Goal: Information Seeking & Learning: Learn about a topic

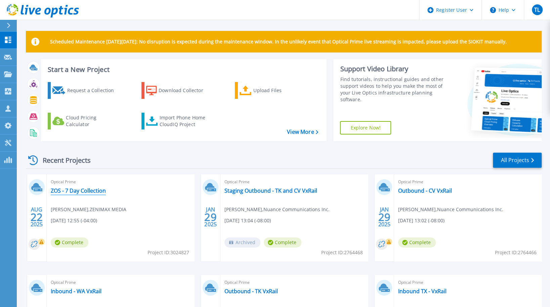
click at [80, 190] on link "ZOS - 7 Day Collection" at bounding box center [78, 190] width 55 height 7
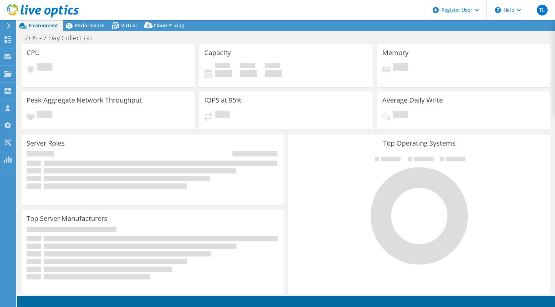
select select "USD"
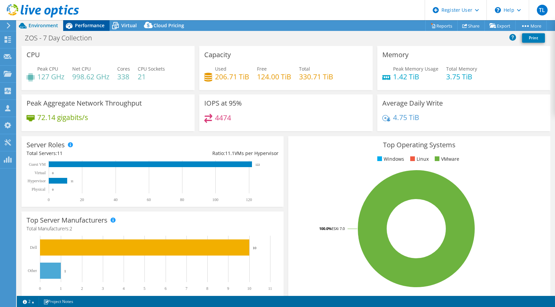
click at [85, 25] on span "Performance" at bounding box center [90, 25] width 30 height 6
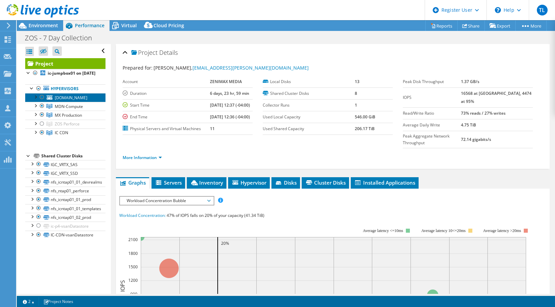
click at [65, 102] on link "ic-cdnwit02.zmi.global" at bounding box center [65, 97] width 80 height 9
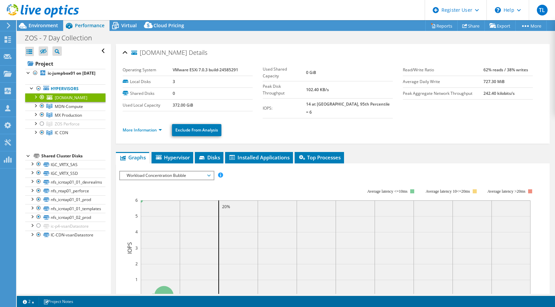
click at [35, 100] on div at bounding box center [35, 96] width 7 height 7
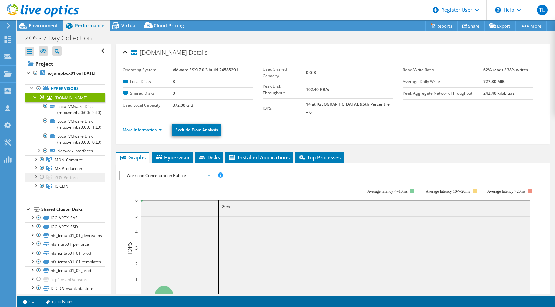
click at [73, 180] on span "ZOS Perforce" at bounding box center [67, 177] width 25 height 6
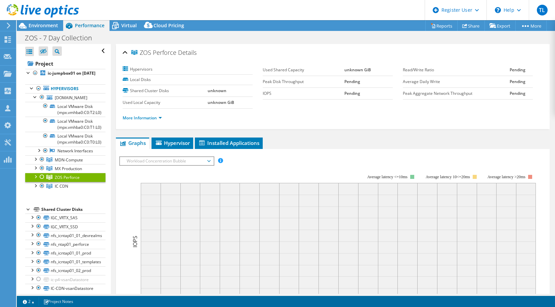
click at [36, 179] on div at bounding box center [35, 176] width 7 height 7
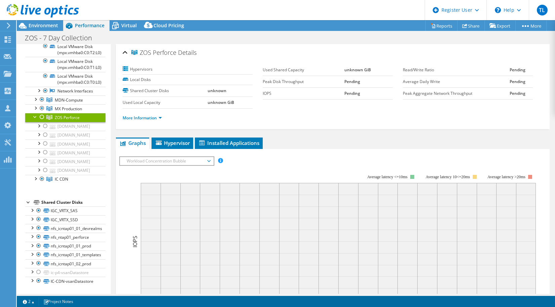
scroll to position [84, 0]
click at [76, 131] on link "ic-p4esxi01.zmi.global" at bounding box center [65, 126] width 80 height 9
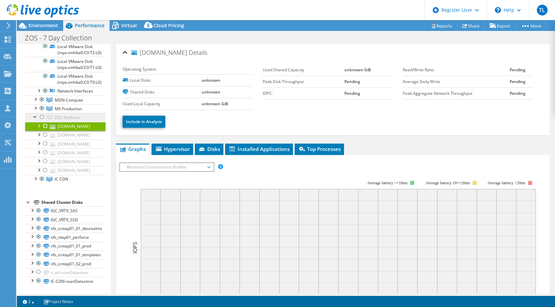
click at [59, 120] on span "ZOS Perforce" at bounding box center [67, 118] width 25 height 6
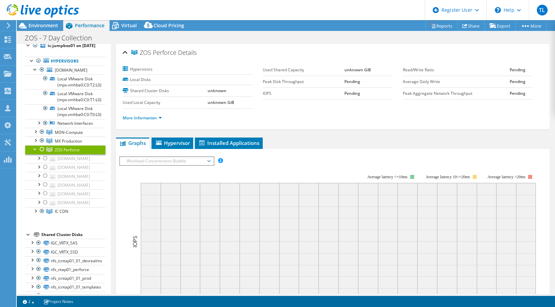
scroll to position [27, 0]
click at [69, 144] on span "MX Production" at bounding box center [68, 142] width 27 height 6
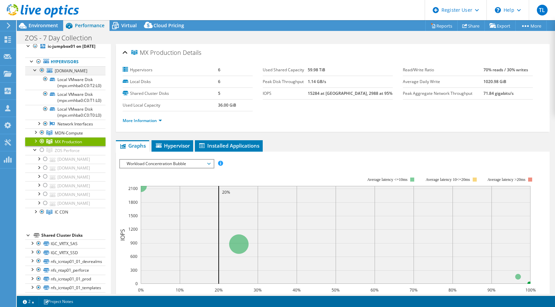
click at [36, 73] on div at bounding box center [35, 69] width 7 height 7
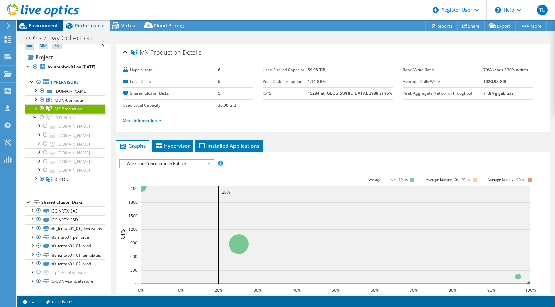
click at [42, 25] on span "Environment" at bounding box center [44, 25] width 30 height 6
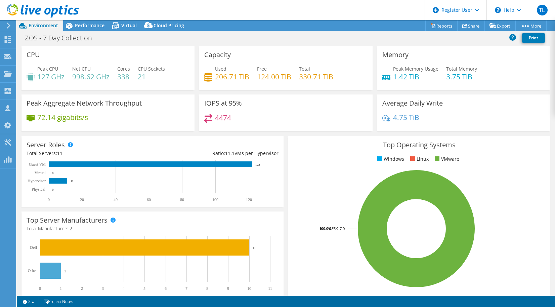
click at [283, 134] on div "Server Roles Physical Servers represent bare metal servers that were targets of…" at bounding box center [152, 171] width 267 height 75
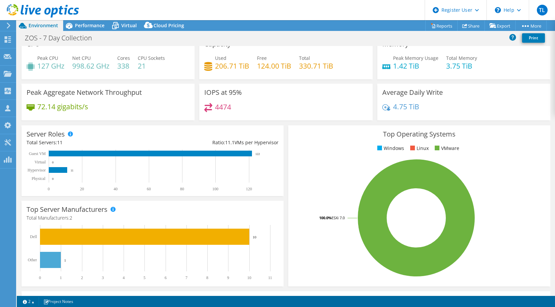
scroll to position [0, 0]
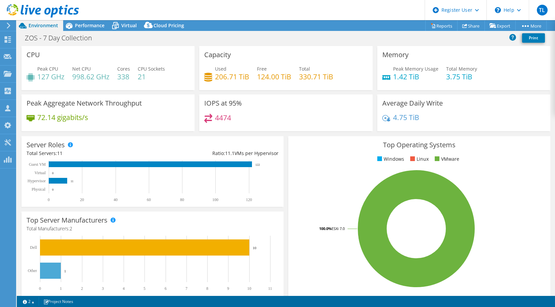
click at [283, 134] on div "Server Roles Physical Servers represent bare metal servers that were targets of…" at bounding box center [152, 171] width 267 height 75
click at [83, 26] on span "Performance" at bounding box center [90, 25] width 30 height 6
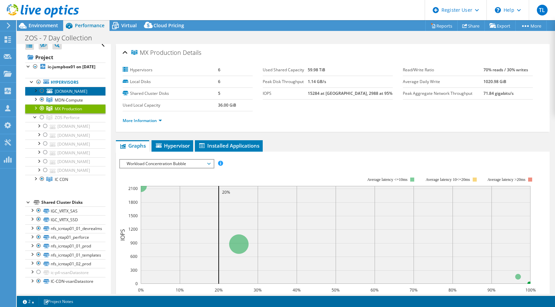
click at [64, 87] on link "ic-cdnwit02.zmi.global" at bounding box center [65, 91] width 80 height 9
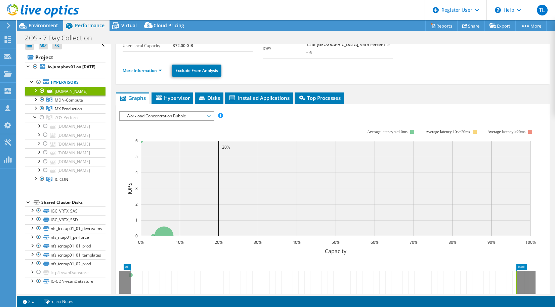
scroll to position [58, 0]
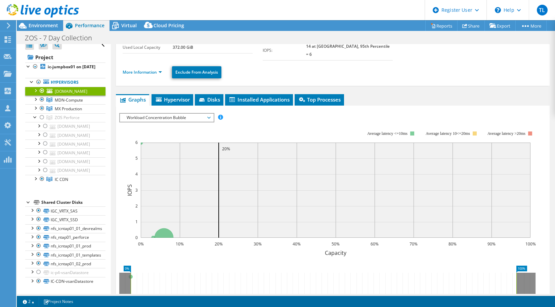
click at [170, 114] on span "Workload Concentration Bubble" at bounding box center [166, 118] width 86 height 8
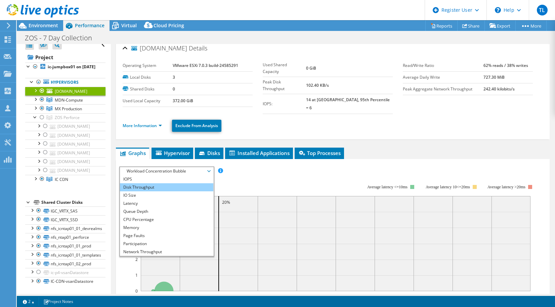
scroll to position [0, 0]
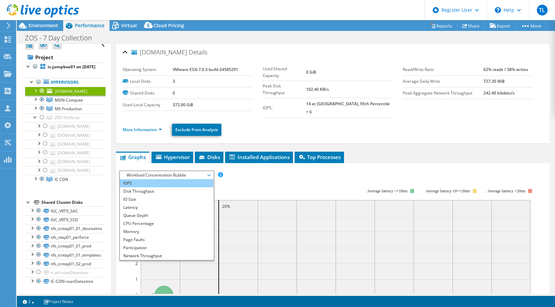
click at [134, 179] on li "IOPS" at bounding box center [166, 183] width 93 height 8
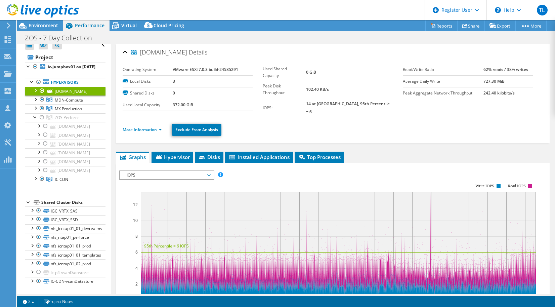
scroll to position [65, 0]
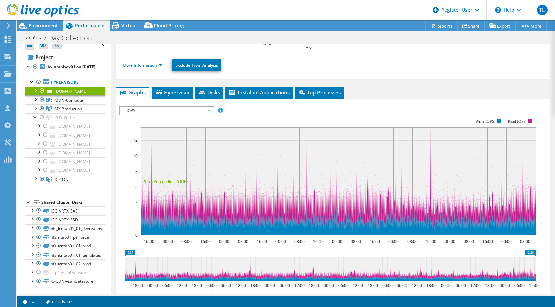
click at [154, 107] on span "IOPS" at bounding box center [166, 111] width 86 height 8
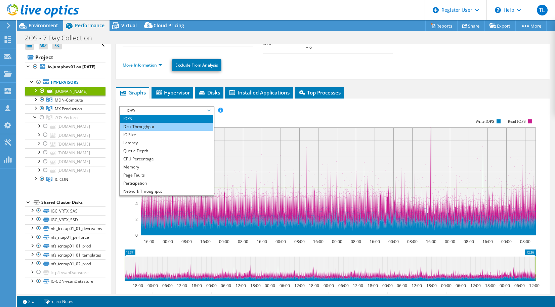
click at [147, 123] on li "Disk Throughput" at bounding box center [166, 127] width 93 height 8
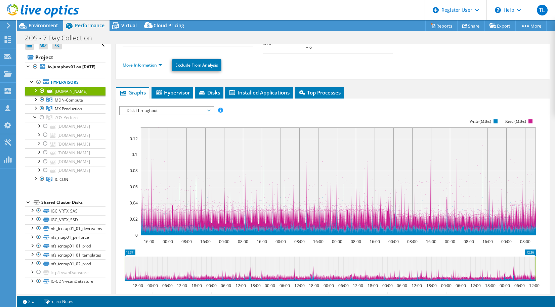
click at [132, 107] on span "Disk Throughput" at bounding box center [166, 111] width 86 height 8
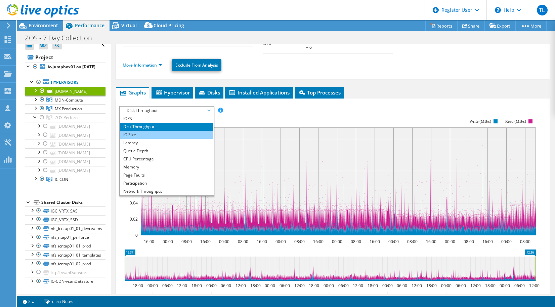
click at [139, 131] on li "IO Size" at bounding box center [166, 135] width 93 height 8
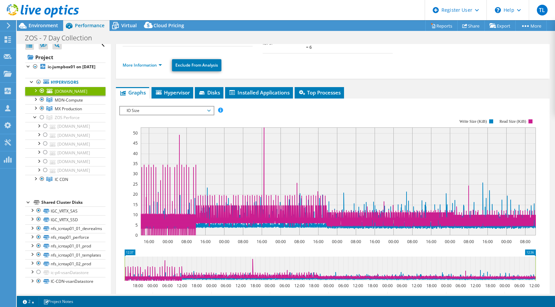
click at [140, 107] on span "IO Size" at bounding box center [166, 111] width 86 height 8
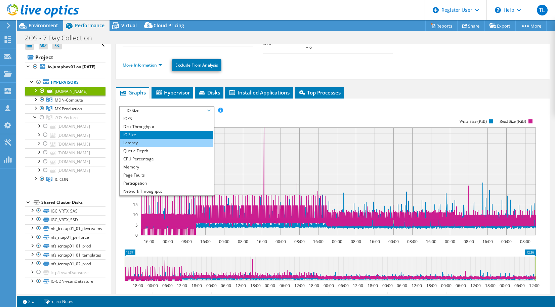
click at [144, 139] on li "Latency" at bounding box center [166, 143] width 93 height 8
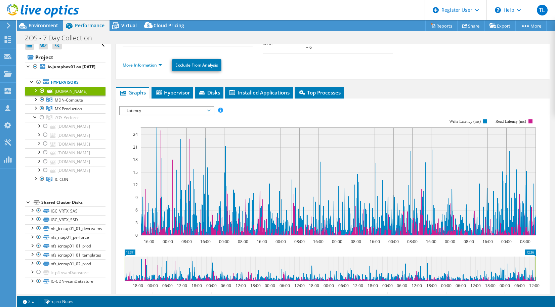
click at [135, 107] on span "Latency" at bounding box center [166, 111] width 86 height 8
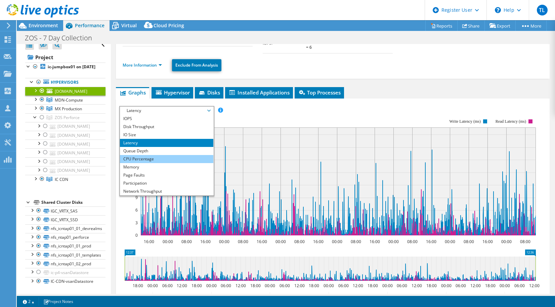
click at [152, 155] on li "CPU Percentage" at bounding box center [166, 159] width 93 height 8
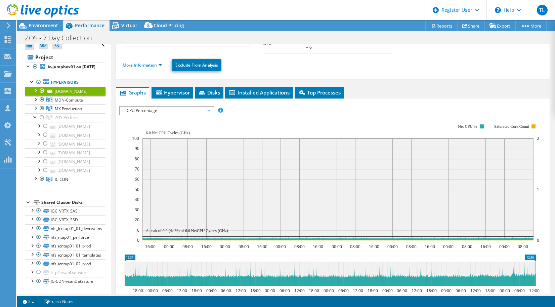
click at [150, 107] on span "CPU Percentage" at bounding box center [166, 111] width 86 height 8
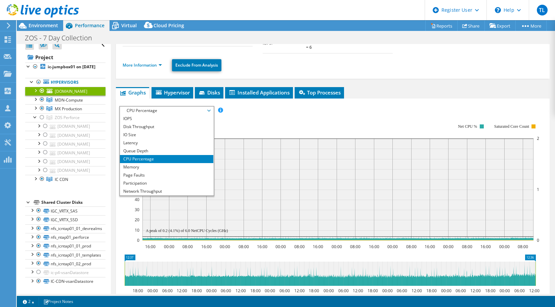
scroll to position [24, 0]
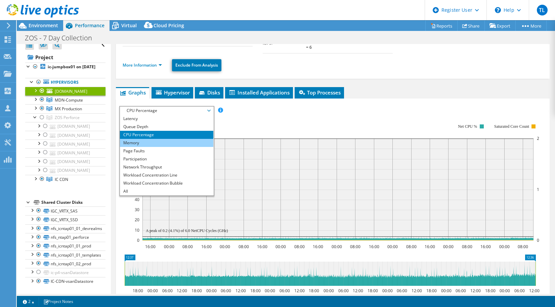
click at [163, 139] on li "Memory" at bounding box center [166, 143] width 93 height 8
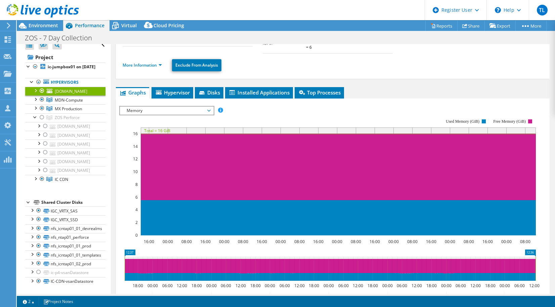
click at [143, 107] on span "Memory" at bounding box center [166, 111] width 86 height 8
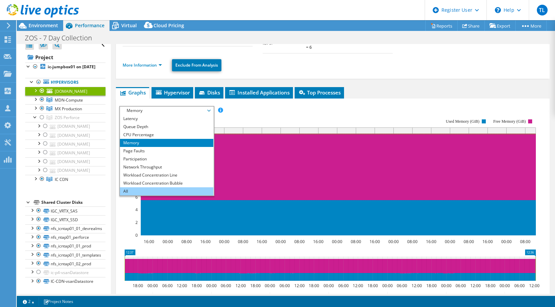
click at [161, 187] on li "All" at bounding box center [166, 191] width 93 height 8
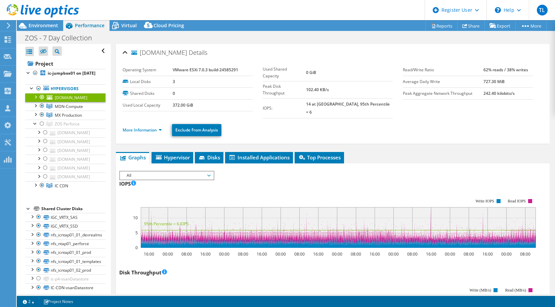
select select "USD"
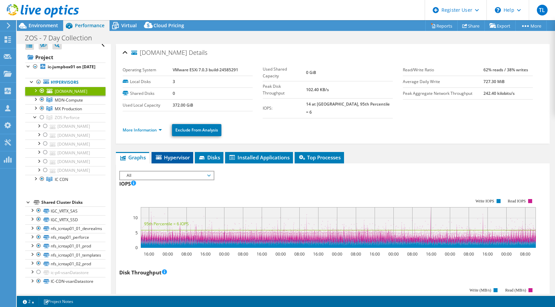
click at [176, 154] on span "Hypervisor" at bounding box center [172, 157] width 35 height 7
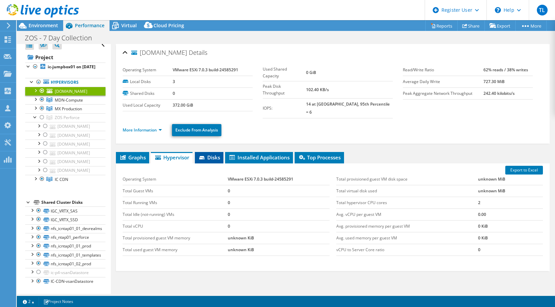
click at [215, 154] on span "Disks" at bounding box center [209, 157] width 22 height 7
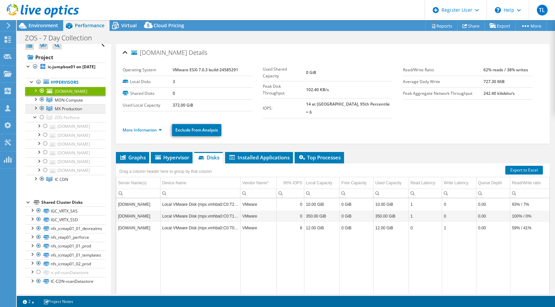
click at [72, 106] on span "MX Production" at bounding box center [68, 109] width 27 height 6
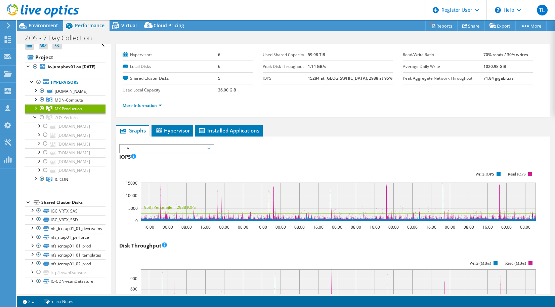
scroll to position [17, 0]
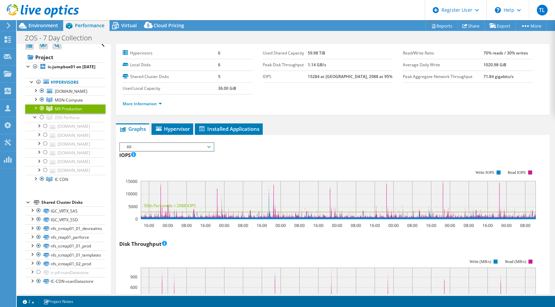
click at [150, 148] on span "All" at bounding box center [166, 147] width 86 height 8
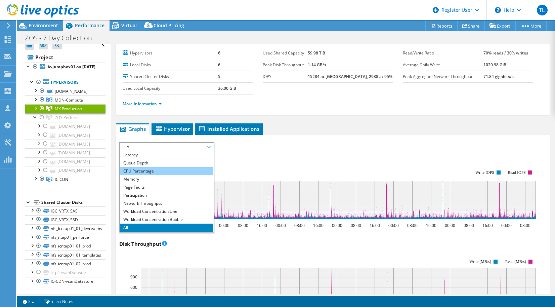
scroll to position [0, 0]
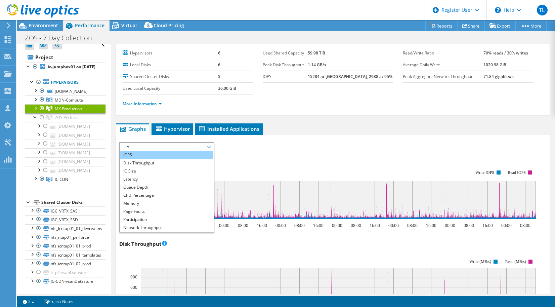
click at [144, 156] on li "IOPS" at bounding box center [166, 155] width 93 height 8
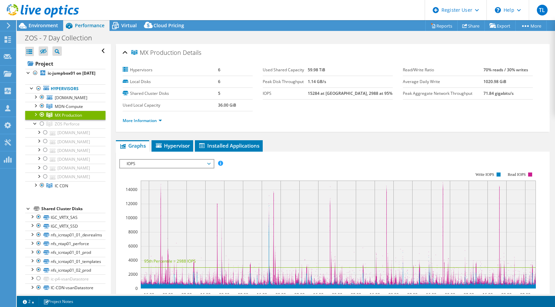
select select "USD"
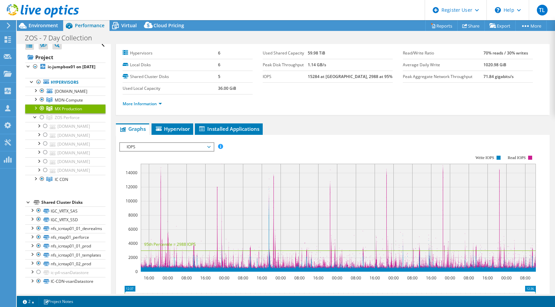
click at [37, 104] on div at bounding box center [35, 107] width 7 height 7
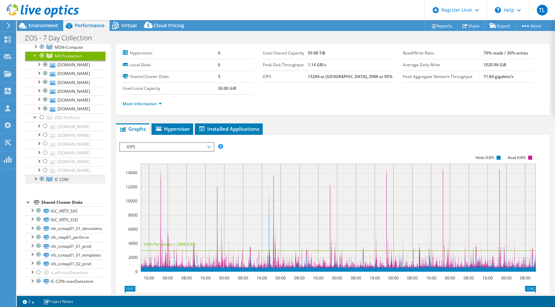
scroll to position [94, 0]
click at [35, 181] on div at bounding box center [35, 178] width 7 height 7
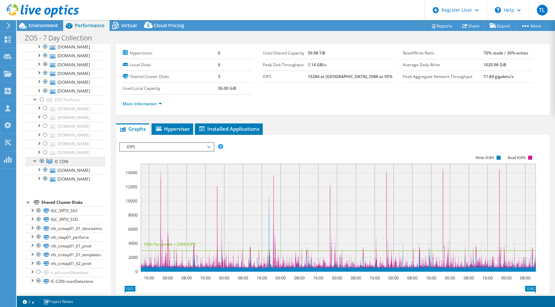
click at [62, 164] on span "IC CDN" at bounding box center [61, 162] width 13 height 6
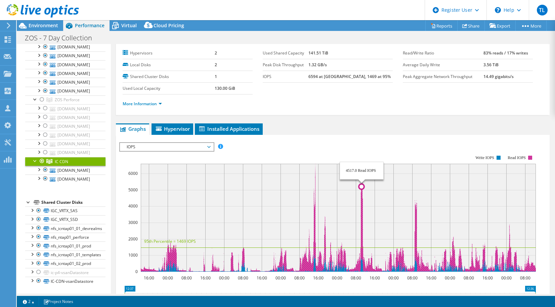
click at [362, 190] on icon at bounding box center [338, 218] width 395 height 108
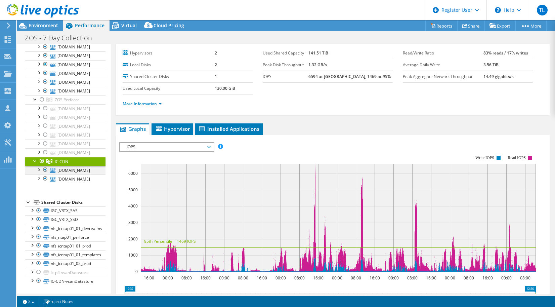
click at [39, 172] on div at bounding box center [38, 169] width 7 height 7
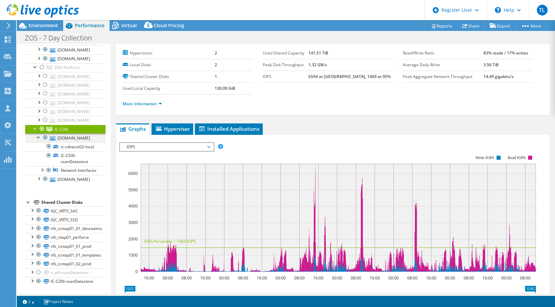
scroll to position [150, 0]
click at [72, 151] on link "ic-cdnesxi02-local" at bounding box center [65, 146] width 80 height 9
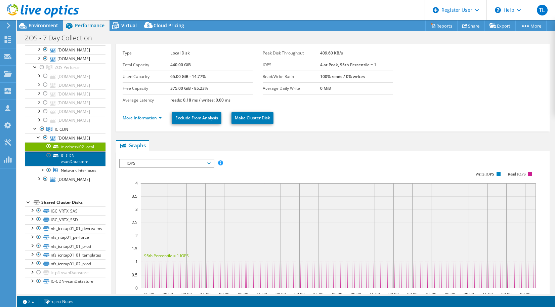
click at [77, 166] on link "IC-CDN-vsanDatastore" at bounding box center [65, 158] width 80 height 15
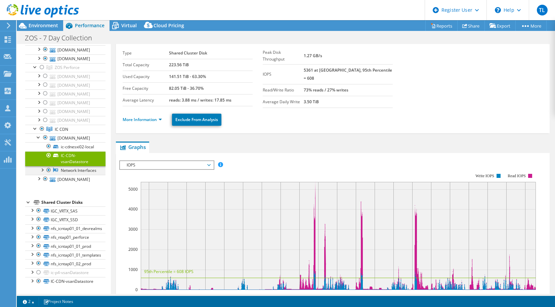
click at [42, 173] on div at bounding box center [42, 169] width 7 height 7
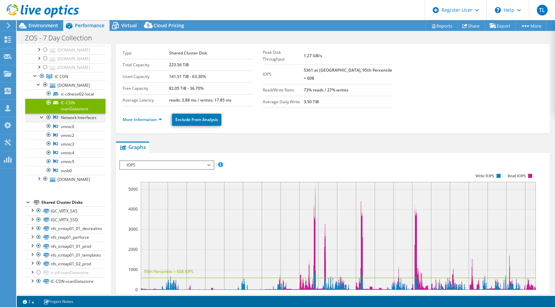
scroll to position [192, 0]
click at [41, 120] on div at bounding box center [42, 116] width 7 height 7
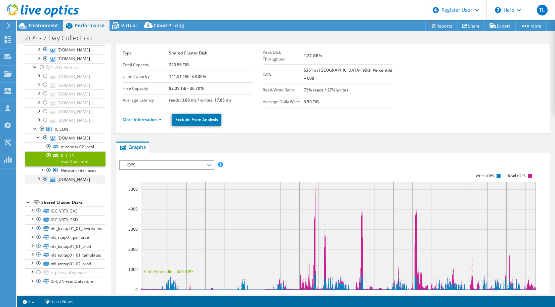
click at [41, 181] on div at bounding box center [38, 178] width 7 height 7
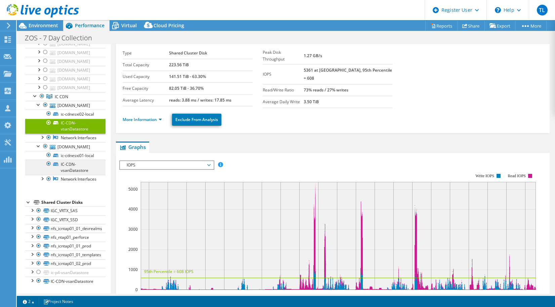
scroll to position [264, 0]
click at [59, 277] on link "IC-CDN-vsanDatastore" at bounding box center [65, 281] width 80 height 9
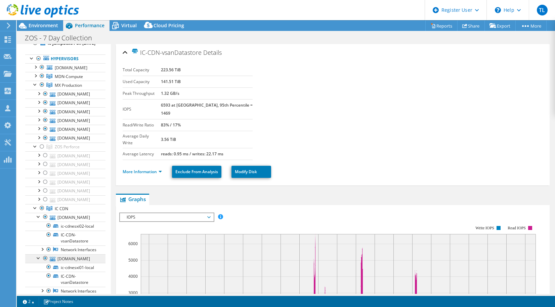
scroll to position [30, 0]
click at [67, 160] on link "[DOMAIN_NAME]" at bounding box center [65, 155] width 80 height 9
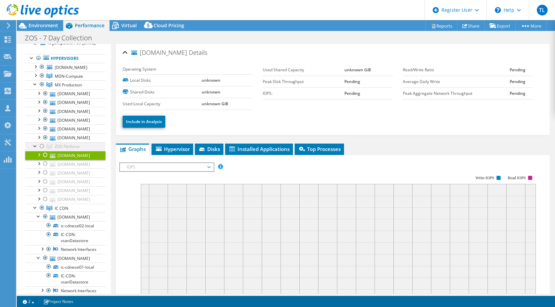
click at [34, 149] on div at bounding box center [35, 145] width 7 height 7
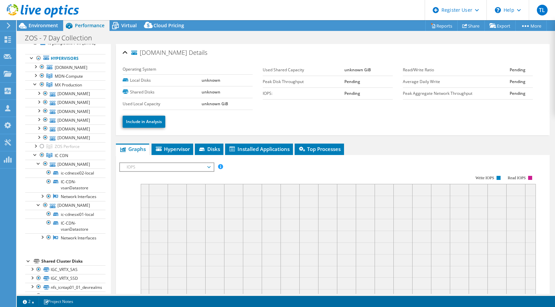
click at [45, 1] on div at bounding box center [39, 11] width 79 height 23
click at [44, 9] on icon at bounding box center [43, 11] width 72 height 14
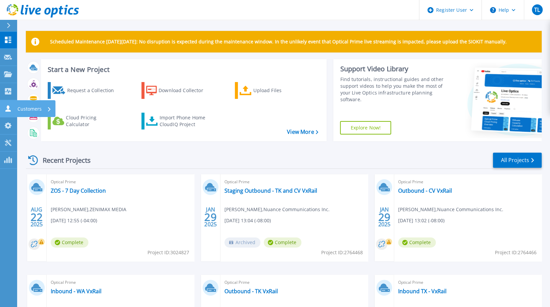
click at [22, 108] on p "Customers" at bounding box center [29, 108] width 24 height 17
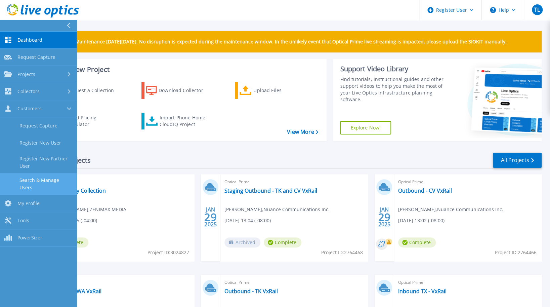
click at [57, 181] on link "Search & Manage Users" at bounding box center [38, 184] width 77 height 22
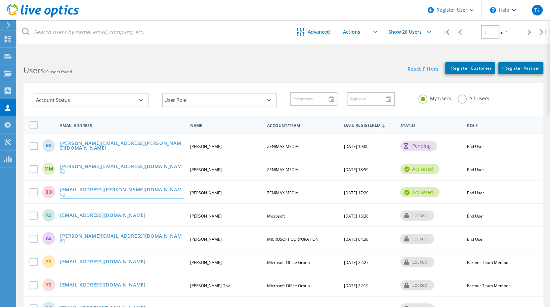
click at [96, 194] on link "[EMAIL_ADDRESS][PERSON_NAME][DOMAIN_NAME]" at bounding box center [122, 192] width 124 height 10
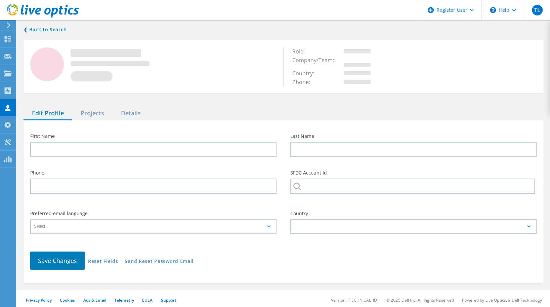
type input "Bill"
type input "[PERSON_NAME]"
type input "ZENIMAX MEDIA"
type input "English"
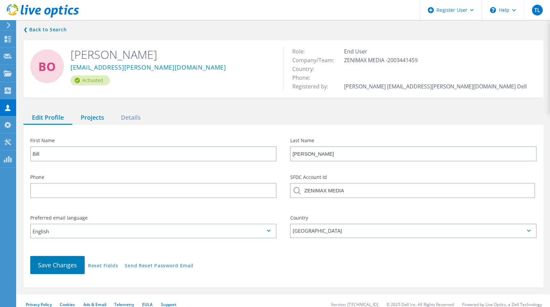
click at [94, 119] on div "Projects" at bounding box center [92, 118] width 40 height 14
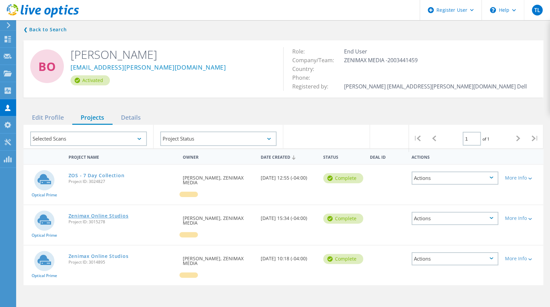
scroll to position [43, 0]
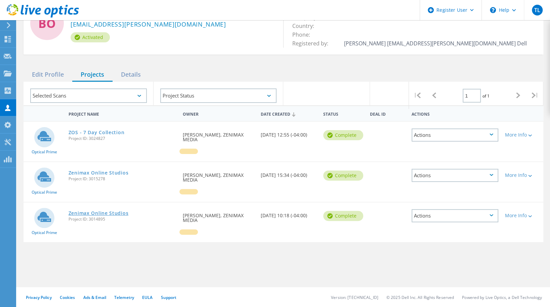
click at [116, 211] on link "Zenimax Online Studios" at bounding box center [99, 213] width 60 height 5
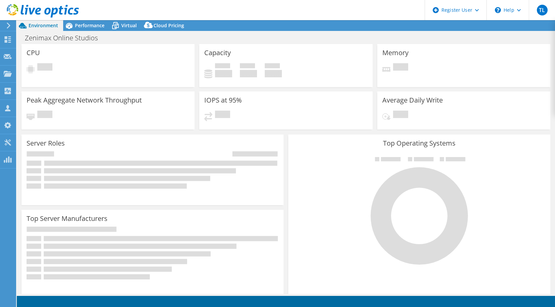
select select "USD"
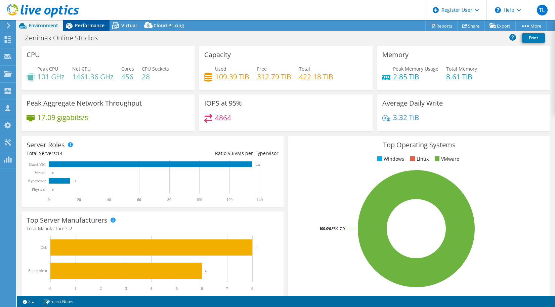
click at [91, 21] on div "Performance" at bounding box center [86, 25] width 46 height 11
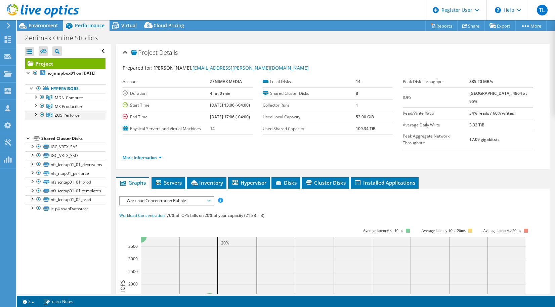
click at [37, 117] on div at bounding box center [35, 114] width 7 height 7
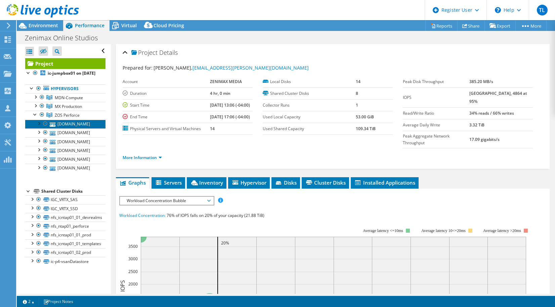
click at [66, 128] on link "[DOMAIN_NAME]" at bounding box center [65, 124] width 80 height 9
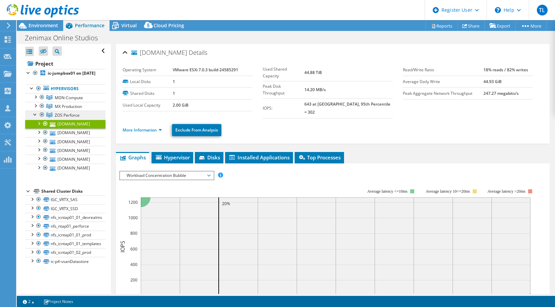
click at [63, 118] on span "ZOS Perforce" at bounding box center [67, 115] width 25 height 6
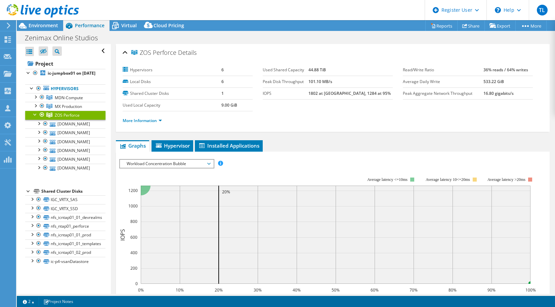
click at [166, 159] on div "Workload Concentration Bubble IOPS Disk Throughput IO Size Latency Queue Depth …" at bounding box center [166, 163] width 95 height 9
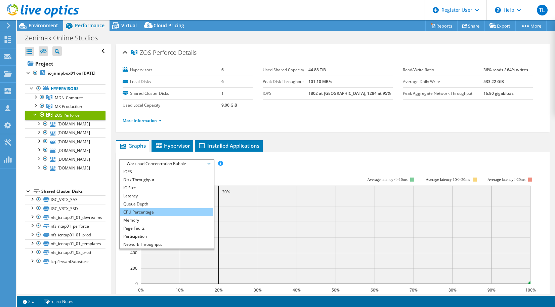
scroll to position [24, 0]
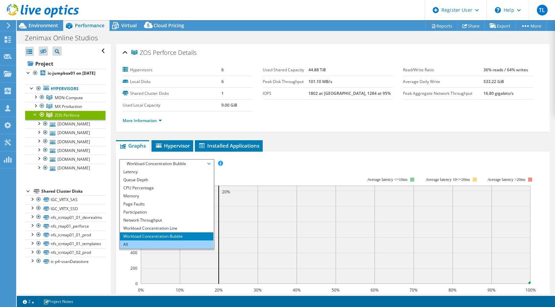
click at [142, 243] on li "All" at bounding box center [166, 244] width 93 height 8
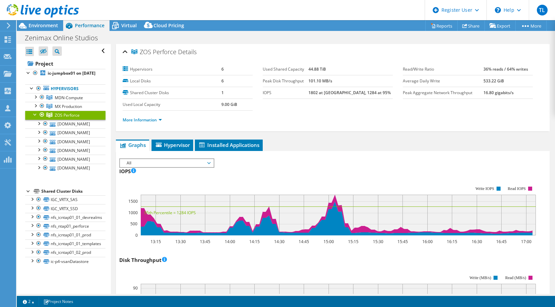
scroll to position [0, 0]
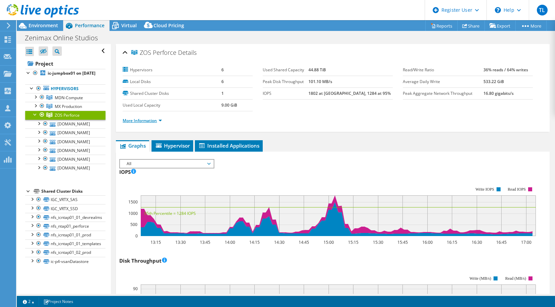
click at [137, 119] on link "More Information" at bounding box center [142, 121] width 39 height 6
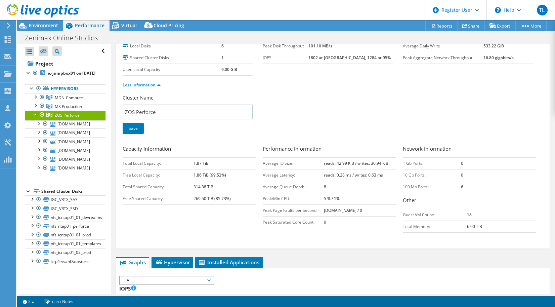
scroll to position [37, 0]
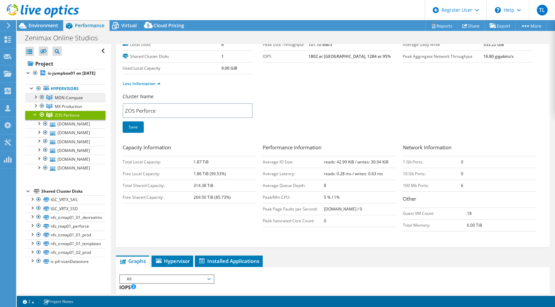
click at [68, 100] on span "MDN-Compute" at bounding box center [69, 98] width 28 height 6
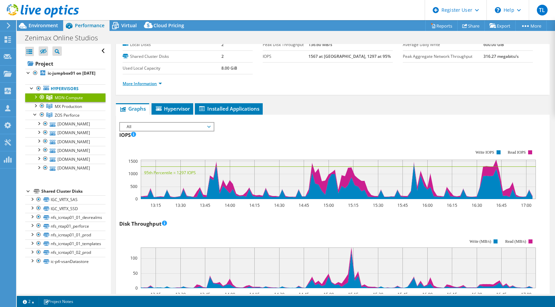
click at [133, 82] on link "More Information" at bounding box center [142, 84] width 39 height 6
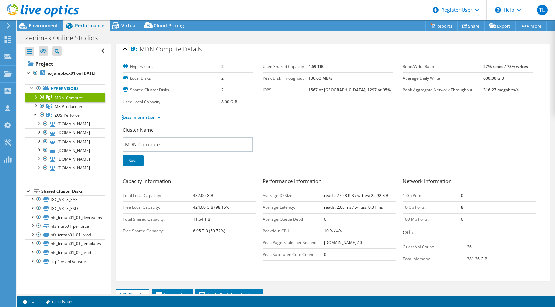
scroll to position [0, 0]
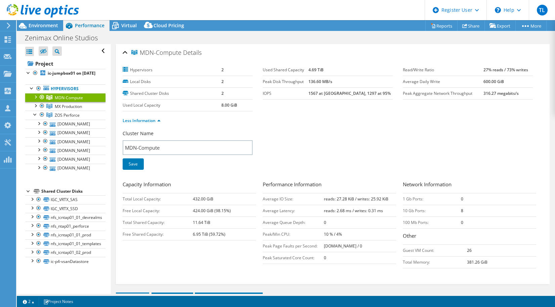
click at [308, 86] on td "Peak Disk Throughput" at bounding box center [286, 82] width 46 height 12
click at [37, 100] on div at bounding box center [35, 96] width 7 height 7
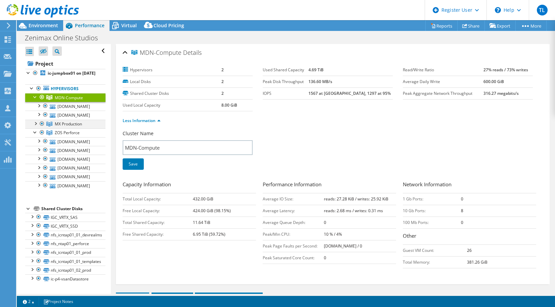
click at [34, 126] on div at bounding box center [35, 123] width 7 height 7
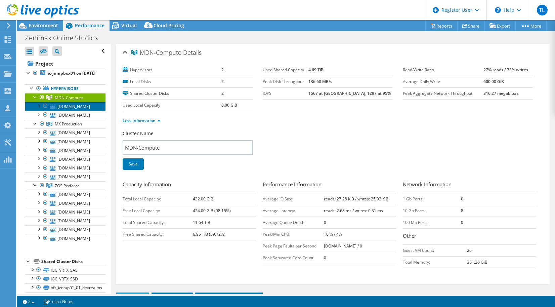
click at [72, 111] on link "[DOMAIN_NAME]" at bounding box center [65, 106] width 80 height 9
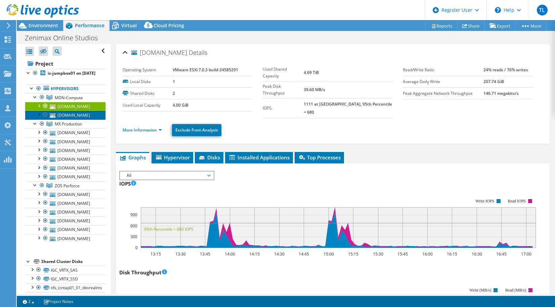
click at [72, 119] on link "[DOMAIN_NAME]" at bounding box center [65, 115] width 80 height 9
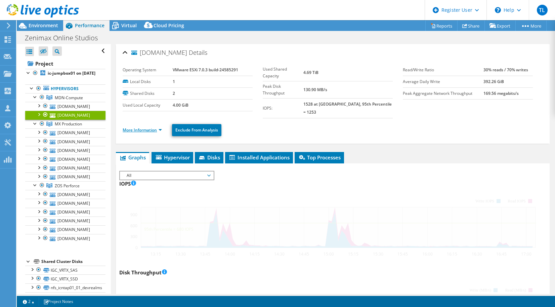
click at [128, 127] on link "More Information" at bounding box center [142, 130] width 39 height 6
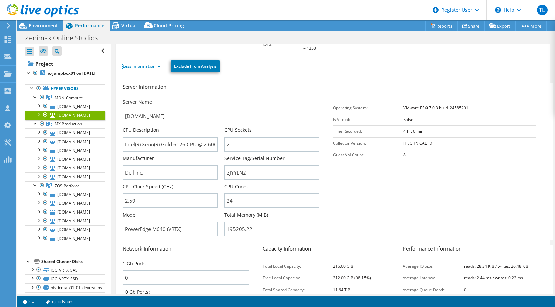
scroll to position [63, 0]
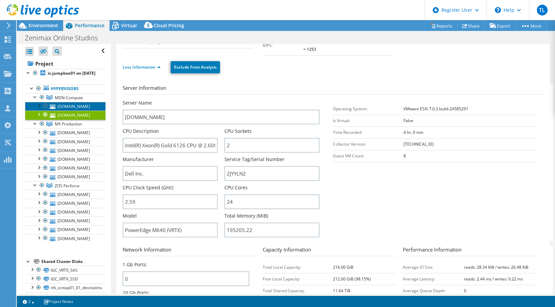
click at [73, 111] on link "[DOMAIN_NAME]" at bounding box center [65, 106] width 80 height 9
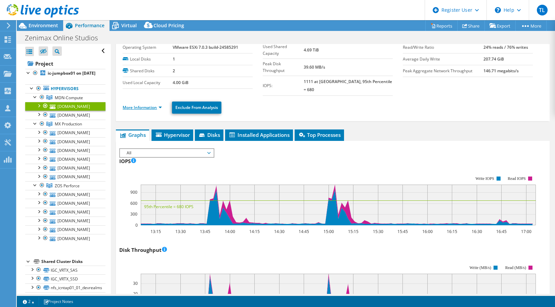
scroll to position [23, 0]
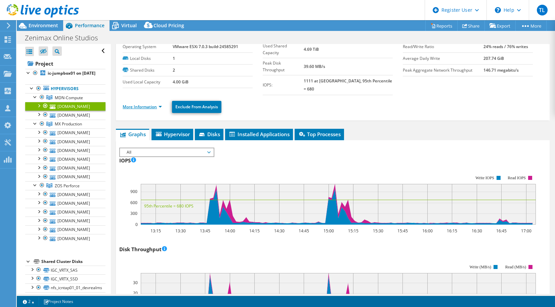
click at [140, 104] on link "More Information" at bounding box center [142, 107] width 39 height 6
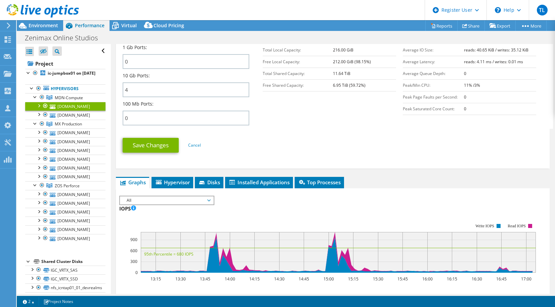
scroll to position [280, 0]
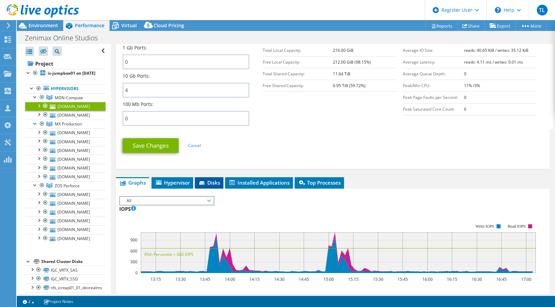
click at [211, 177] on li "Disks" at bounding box center [209, 182] width 29 height 11
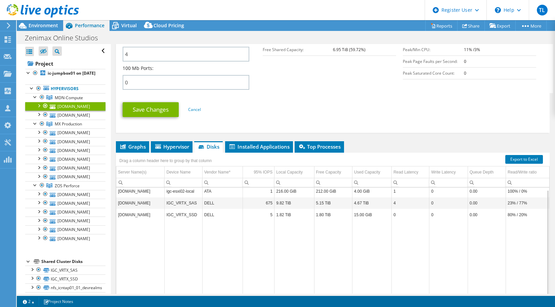
scroll to position [316, 0]
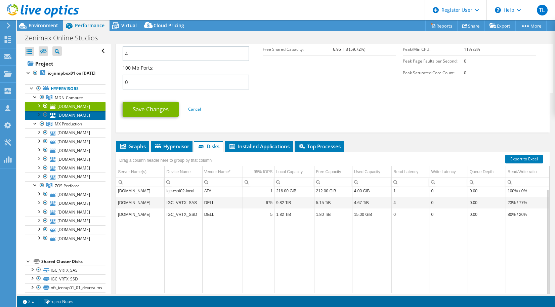
click at [73, 119] on link "[DOMAIN_NAME]" at bounding box center [65, 115] width 80 height 9
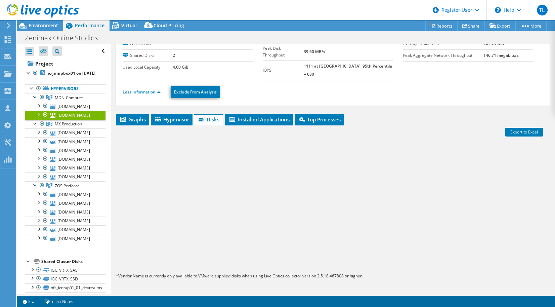
scroll to position [30, 0]
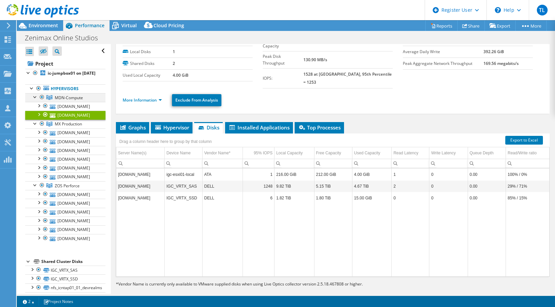
click at [35, 100] on div at bounding box center [35, 96] width 7 height 7
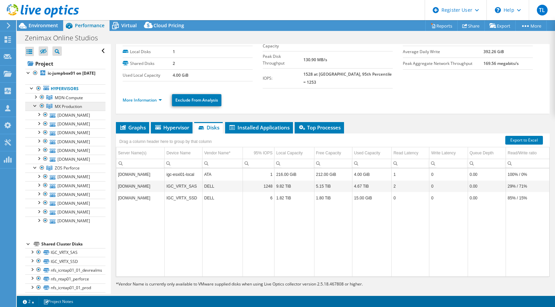
click at [71, 109] on span "MX Production" at bounding box center [68, 106] width 27 height 6
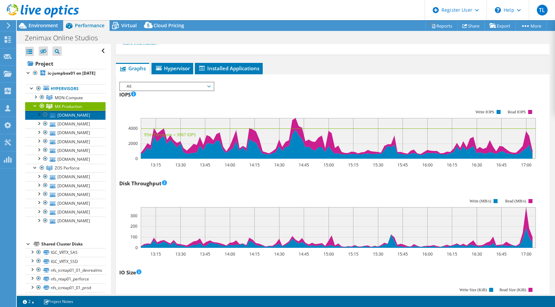
click at [79, 119] on link "[DOMAIN_NAME]" at bounding box center [65, 115] width 80 height 9
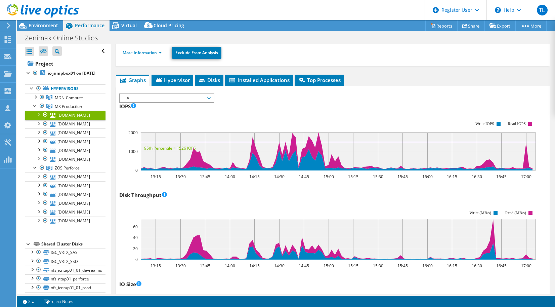
click at [143, 43] on div "Zenimax Online Studios Print" at bounding box center [286, 38] width 538 height 12
click at [142, 50] on link "More Information" at bounding box center [142, 53] width 39 height 6
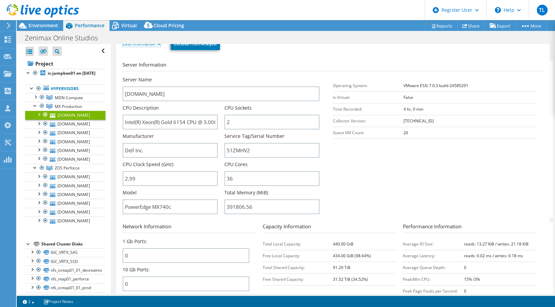
scroll to position [87, 0]
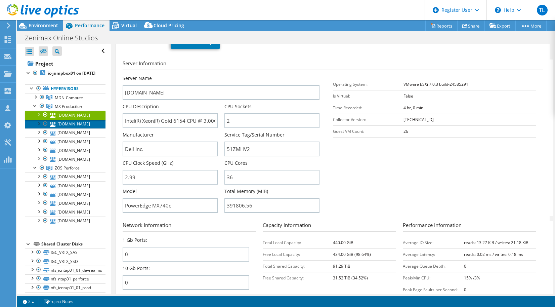
click at [69, 128] on link "[DOMAIN_NAME]" at bounding box center [65, 124] width 80 height 9
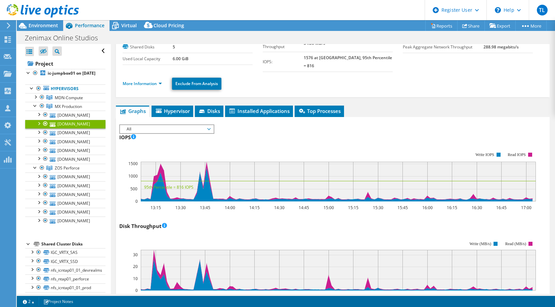
scroll to position [48, 0]
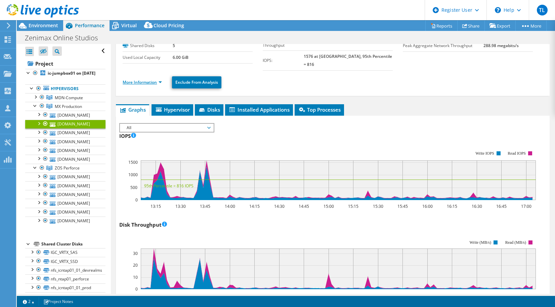
click at [141, 79] on link "More Information" at bounding box center [142, 82] width 39 height 6
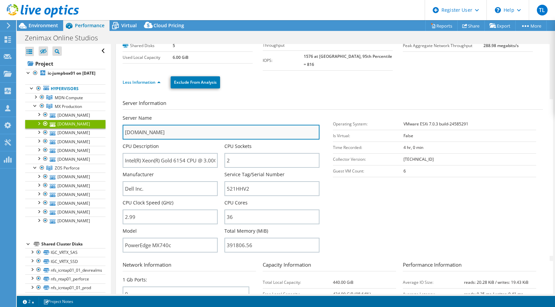
click at [170, 126] on input "[DOMAIN_NAME]" at bounding box center [221, 132] width 197 height 15
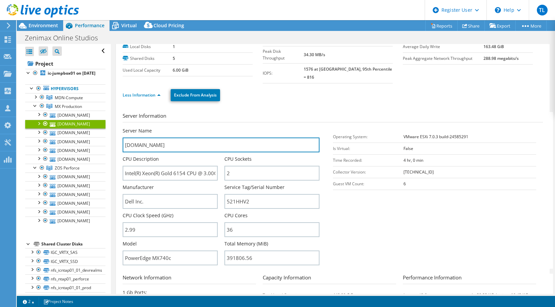
scroll to position [34, 0]
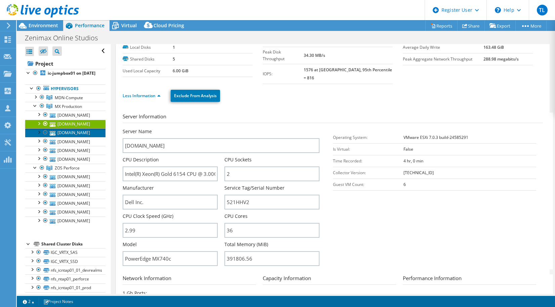
click at [92, 137] on link "[DOMAIN_NAME]" at bounding box center [65, 132] width 80 height 9
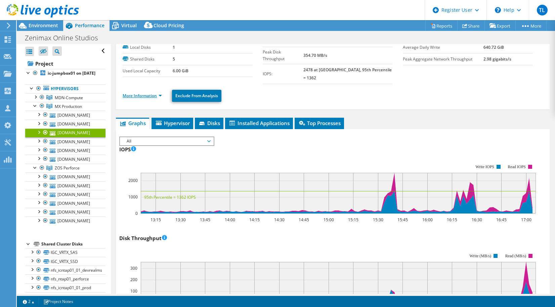
click at [143, 93] on link "More Information" at bounding box center [142, 96] width 39 height 6
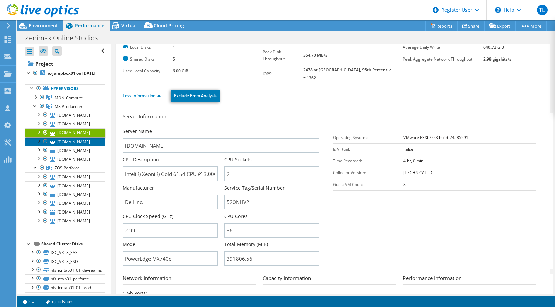
click at [63, 146] on link "[DOMAIN_NAME]" at bounding box center [65, 141] width 80 height 9
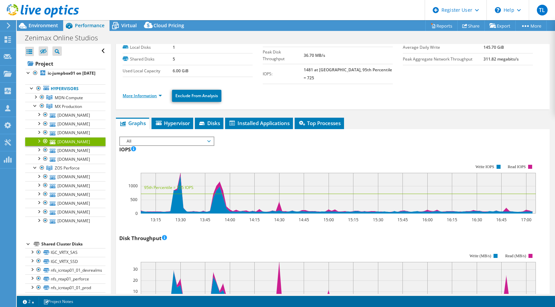
click at [146, 93] on link "More Information" at bounding box center [142, 96] width 39 height 6
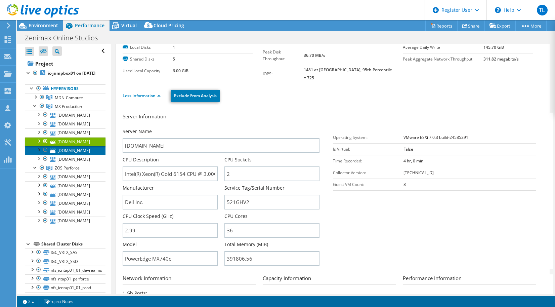
click at [78, 155] on link "[DOMAIN_NAME]" at bounding box center [65, 150] width 80 height 9
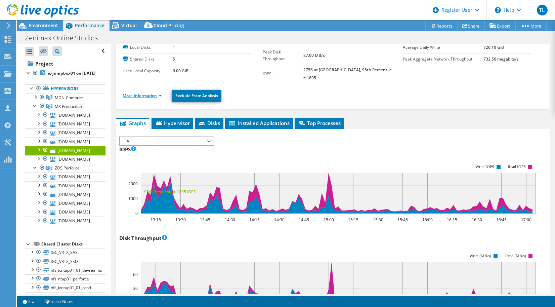
click at [145, 93] on link "More Information" at bounding box center [142, 96] width 39 height 6
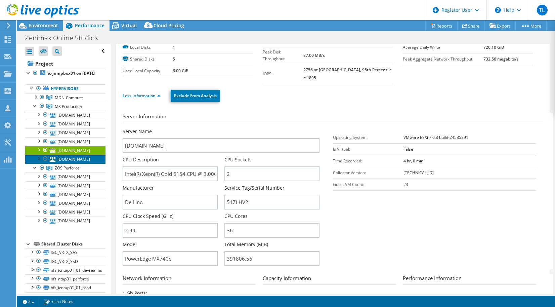
click at [81, 163] on link "[DOMAIN_NAME]" at bounding box center [65, 159] width 80 height 9
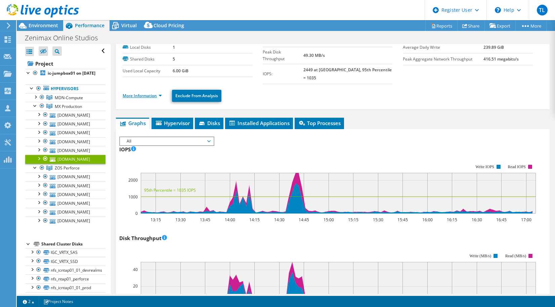
click at [143, 93] on link "More Information" at bounding box center [142, 96] width 39 height 6
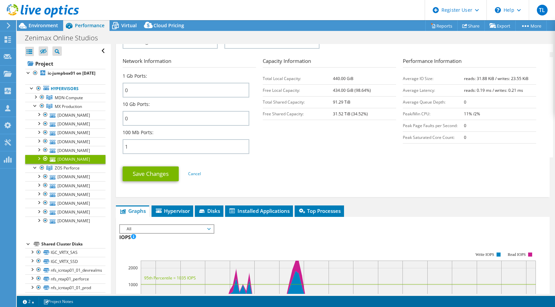
scroll to position [261, 0]
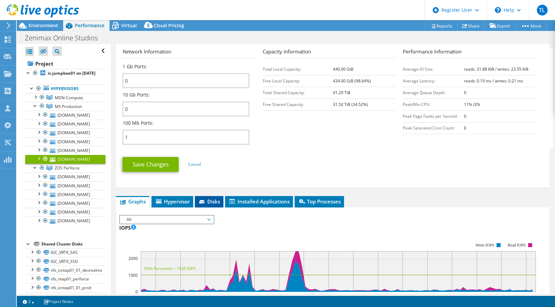
click at [210, 198] on span "Disks" at bounding box center [209, 201] width 22 height 7
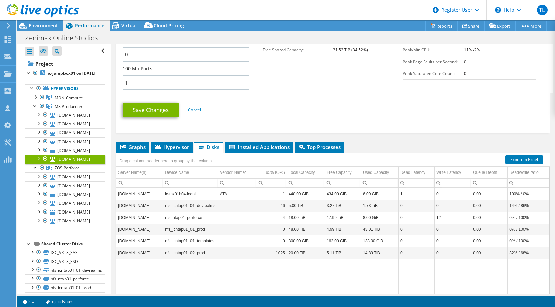
scroll to position [336, 0]
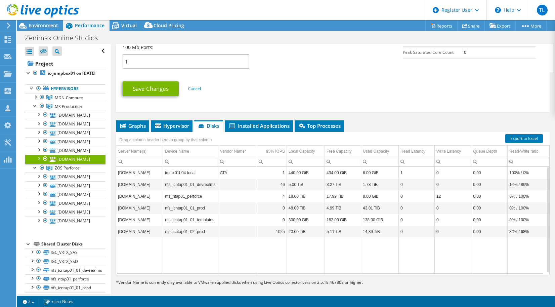
click at [203, 237] on td "Data grid" at bounding box center [190, 256] width 55 height 38
click at [96, 155] on link "[DOMAIN_NAME]" at bounding box center [65, 150] width 80 height 9
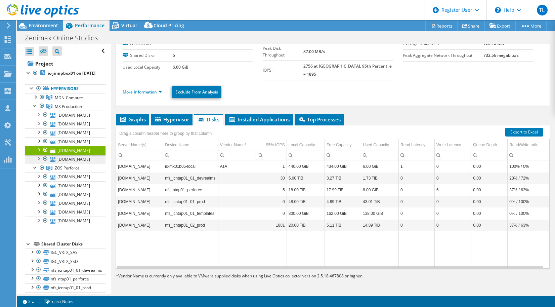
scroll to position [30, 0]
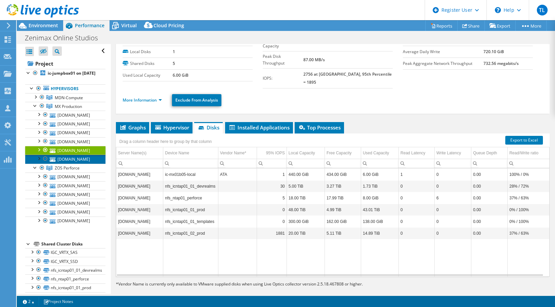
click at [80, 163] on link "[DOMAIN_NAME]" at bounding box center [65, 159] width 80 height 9
click at [80, 155] on link "[DOMAIN_NAME]" at bounding box center [65, 150] width 80 height 9
click at [35, 109] on div at bounding box center [35, 105] width 7 height 7
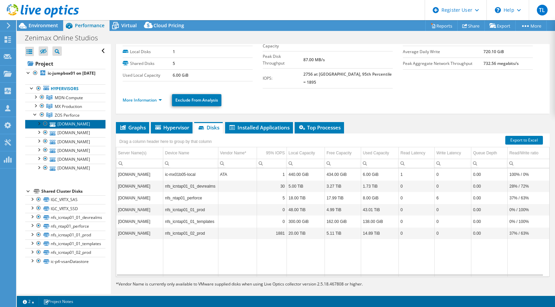
click at [66, 128] on link "[DOMAIN_NAME]" at bounding box center [65, 124] width 80 height 9
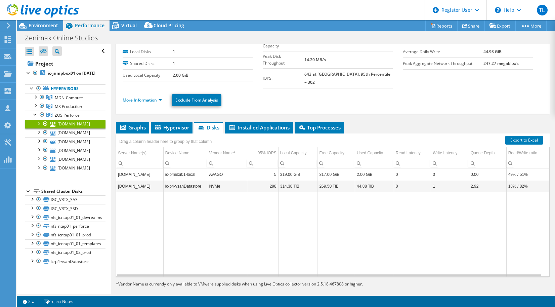
click at [146, 97] on link "More Information" at bounding box center [142, 100] width 39 height 6
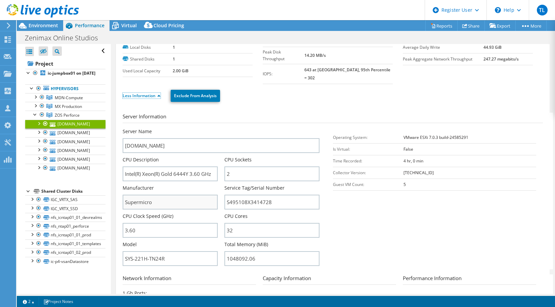
scroll to position [35, 0]
click at [79, 137] on link "[DOMAIN_NAME]" at bounding box center [65, 132] width 80 height 9
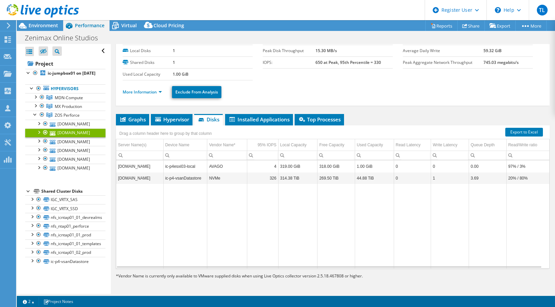
scroll to position [30, 0]
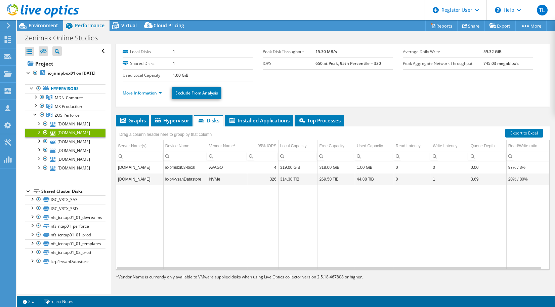
click at [144, 89] on li "More Information" at bounding box center [144, 92] width 43 height 7
click at [143, 94] on link "More Information" at bounding box center [142, 93] width 39 height 6
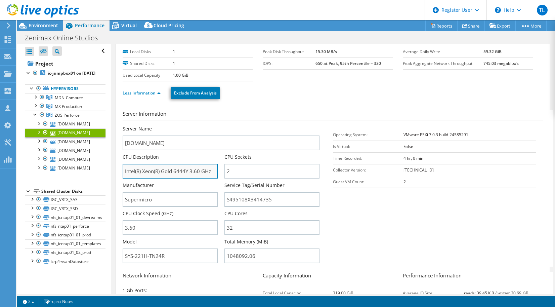
click at [129, 168] on input "Intel(R) Xeon(R) Gold 6444Y 3.60 GHz" at bounding box center [170, 171] width 95 height 15
drag, startPoint x: 129, startPoint y: 168, endPoint x: 196, endPoint y: 169, distance: 66.2
click at [196, 169] on input "Intel(R) Xeon(R) Gold 6444Y 3.60 GHz" at bounding box center [170, 171] width 95 height 15
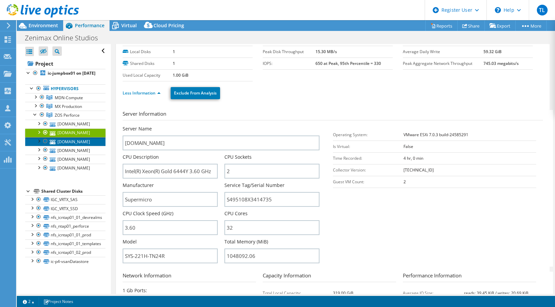
click at [74, 146] on link "[DOMAIN_NAME]" at bounding box center [65, 141] width 80 height 9
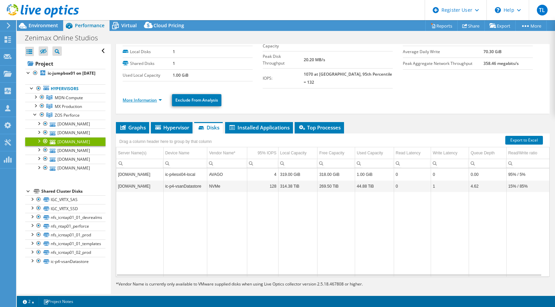
click at [138, 97] on link "More Information" at bounding box center [142, 100] width 39 height 6
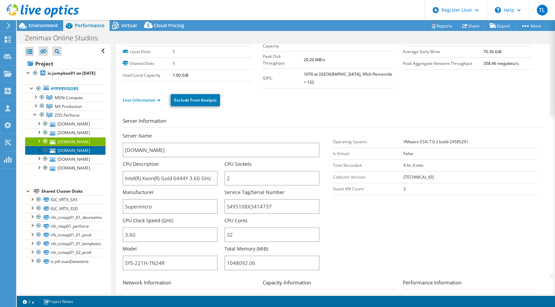
click at [70, 155] on link "[DOMAIN_NAME]" at bounding box center [65, 150] width 80 height 9
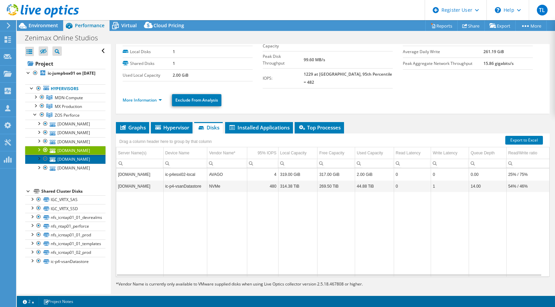
click at [62, 163] on link "[DOMAIN_NAME]" at bounding box center [65, 159] width 80 height 9
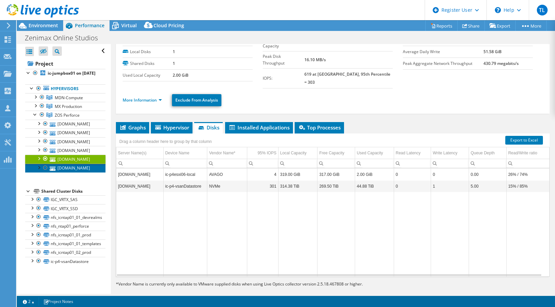
click at [61, 172] on link "[DOMAIN_NAME]" at bounding box center [65, 168] width 80 height 9
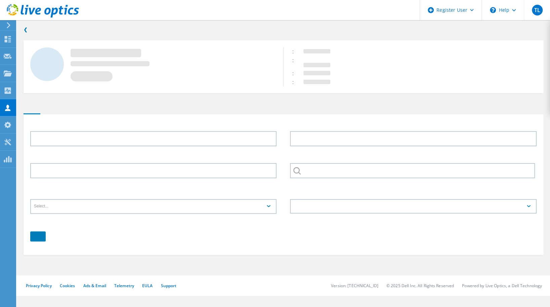
type input "Bill"
type input "[PERSON_NAME]"
type input "ZENIMAX MEDIA"
type input "English"
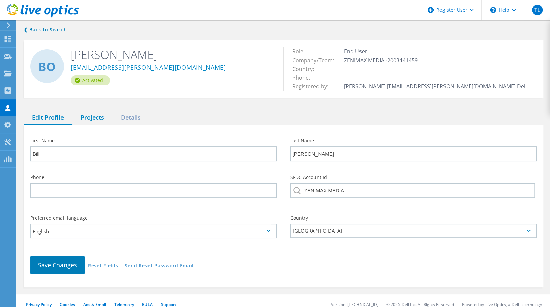
click at [93, 116] on div "Projects" at bounding box center [92, 118] width 40 height 14
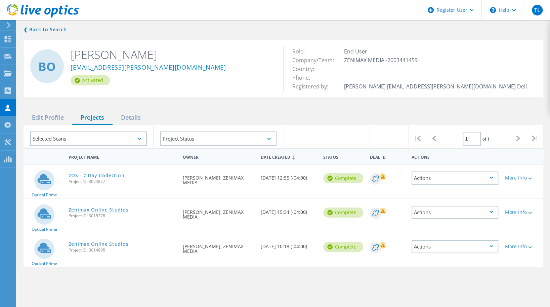
click at [92, 210] on link "Zenimax Online Studios" at bounding box center [99, 209] width 60 height 5
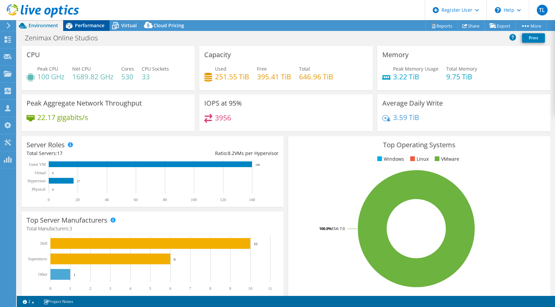
click at [89, 21] on div "Performance" at bounding box center [86, 25] width 46 height 11
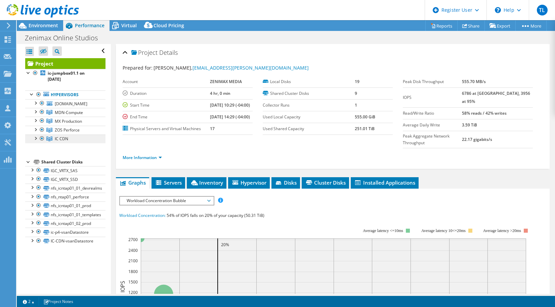
click at [52, 141] on icon at bounding box center [49, 138] width 6 height 5
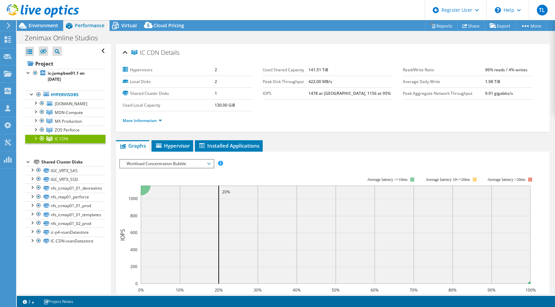
click at [35, 141] on div at bounding box center [35, 137] width 7 height 7
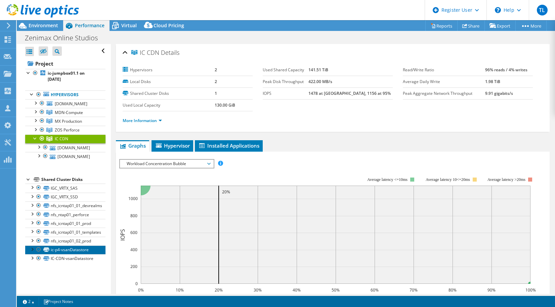
click at [77, 254] on link "ic-p4-vsanDatastore" at bounding box center [65, 249] width 80 height 9
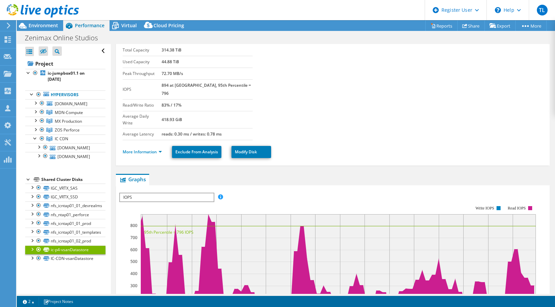
scroll to position [19, 0]
click at [138, 149] on link "More Information" at bounding box center [142, 152] width 39 height 6
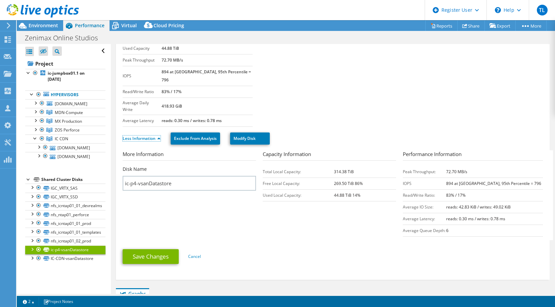
scroll to position [34, 0]
click at [37, 132] on div at bounding box center [35, 129] width 7 height 7
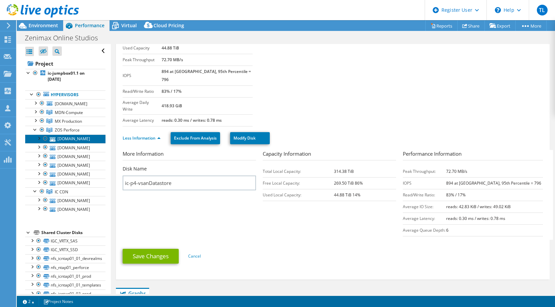
click at [61, 143] on link "[DOMAIN_NAME]" at bounding box center [65, 138] width 80 height 9
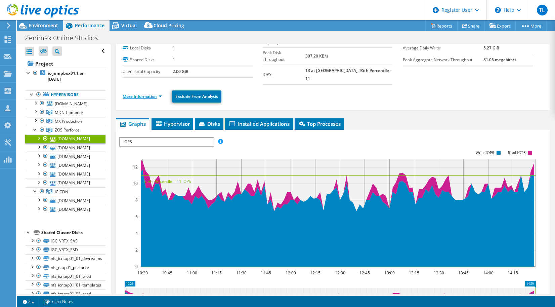
click at [143, 93] on link "More Information" at bounding box center [142, 96] width 39 height 6
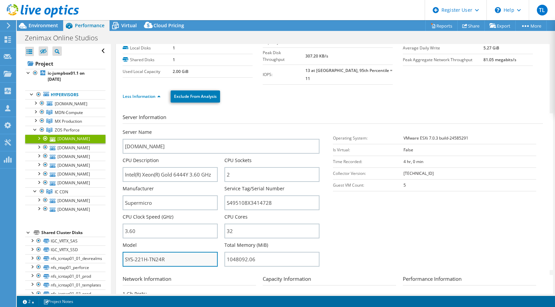
drag, startPoint x: 131, startPoint y: 251, endPoint x: 191, endPoint y: 258, distance: 60.2
click at [191, 258] on input "SYS-221H-TN24R" at bounding box center [170, 259] width 95 height 15
click at [184, 252] on input "SYS-221H-TN24R" at bounding box center [170, 259] width 95 height 15
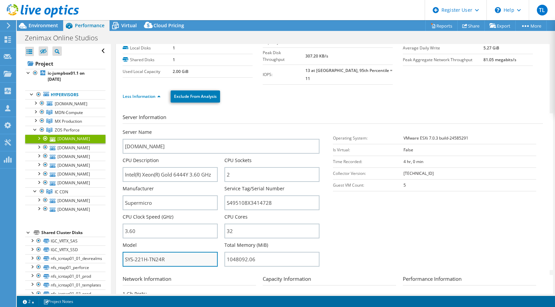
click at [184, 252] on input "SYS-221H-TN24R" at bounding box center [170, 259] width 95 height 15
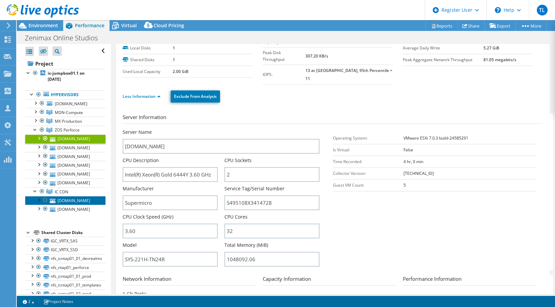
click at [64, 205] on link "[DOMAIN_NAME]" at bounding box center [65, 200] width 80 height 9
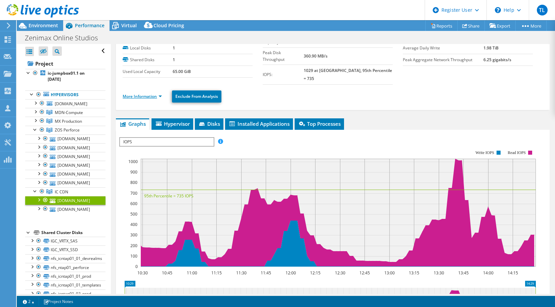
click at [139, 93] on link "More Information" at bounding box center [142, 96] width 39 height 6
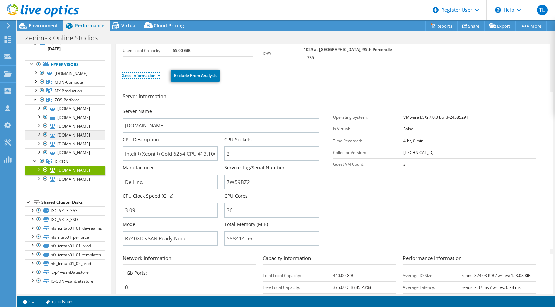
scroll to position [73, 0]
click at [63, 159] on span "IC CDN" at bounding box center [61, 162] width 13 height 6
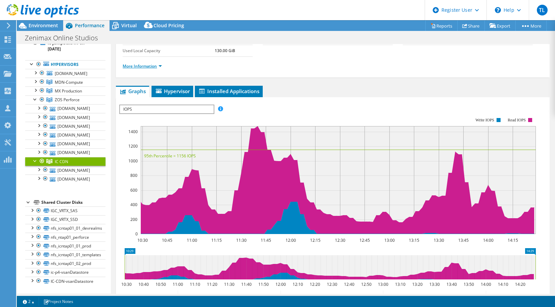
click at [149, 65] on link "More Information" at bounding box center [142, 66] width 39 height 6
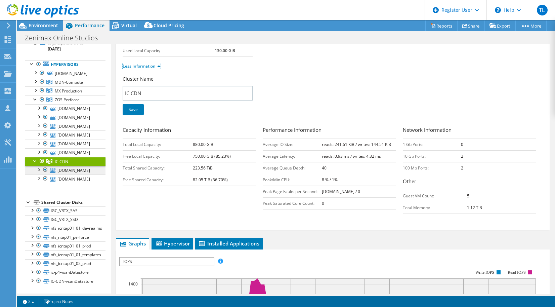
scroll to position [88, 0]
click at [66, 166] on link "[DOMAIN_NAME]" at bounding box center [65, 170] width 80 height 9
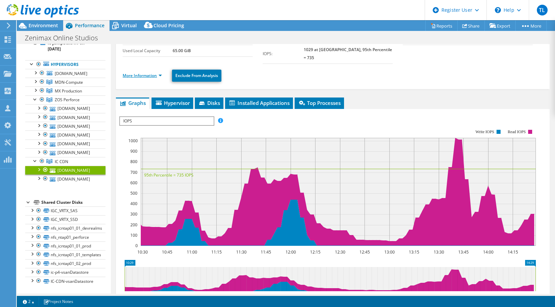
click at [133, 73] on link "More Information" at bounding box center [142, 76] width 39 height 6
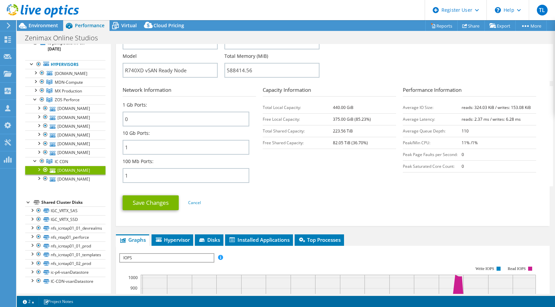
scroll to position [224, 0]
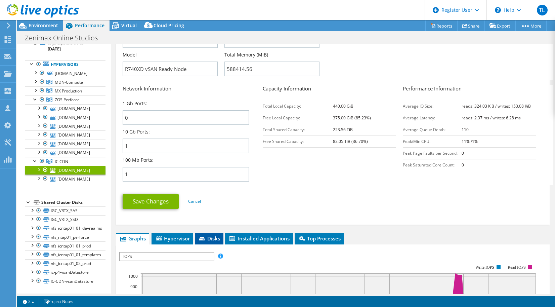
click at [211, 233] on li "Disks" at bounding box center [209, 238] width 29 height 11
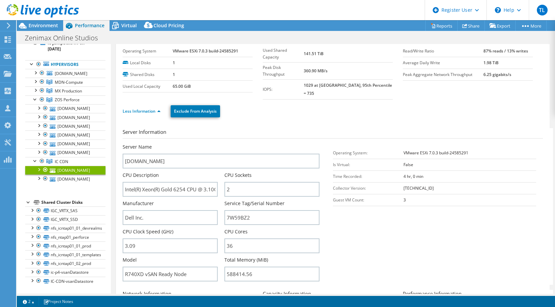
scroll to position [19, 0]
drag, startPoint x: 240, startPoint y: 137, endPoint x: 261, endPoint y: 143, distance: 21.9
click at [261, 143] on div "Server Name ic-cdnesxi02.zmi.global" at bounding box center [221, 155] width 197 height 25
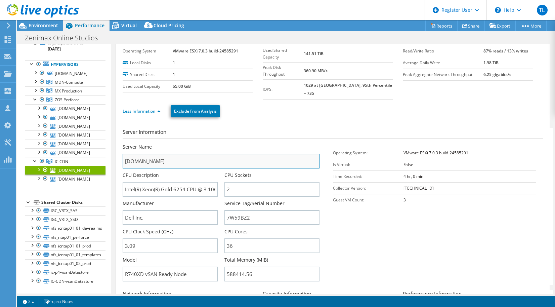
click at [259, 154] on input "[DOMAIN_NAME]" at bounding box center [221, 161] width 197 height 15
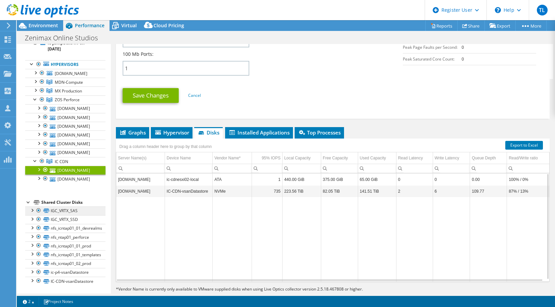
scroll to position [0, 0]
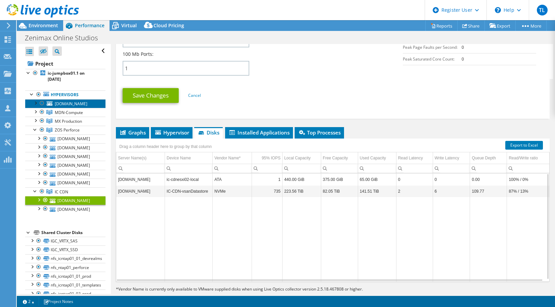
click at [81, 103] on link "[DOMAIN_NAME]" at bounding box center [65, 103] width 80 height 9
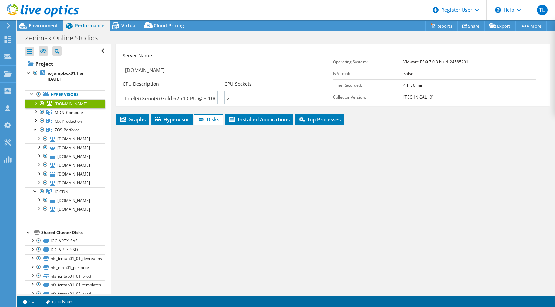
scroll to position [30, 0]
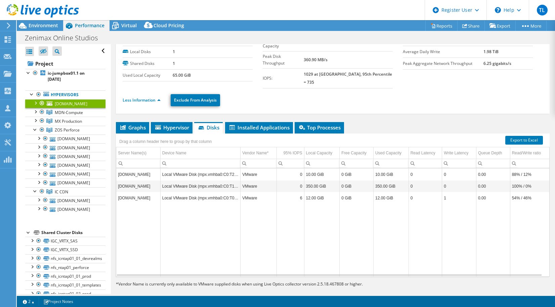
click at [36, 101] on div at bounding box center [35, 102] width 7 height 7
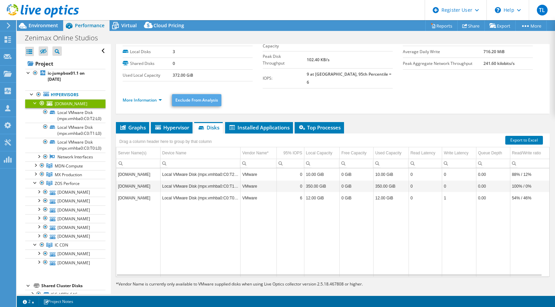
scroll to position [0, 0]
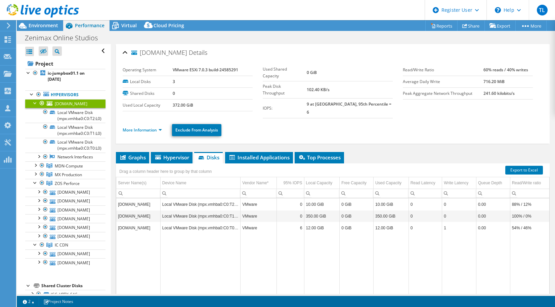
click at [140, 126] on li "More Information" at bounding box center [144, 129] width 43 height 7
click at [140, 127] on link "More Information" at bounding box center [142, 130] width 39 height 6
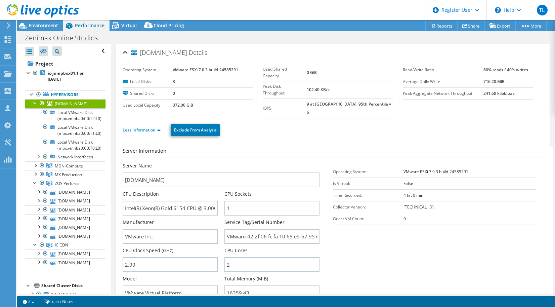
click at [34, 102] on div at bounding box center [35, 102] width 7 height 7
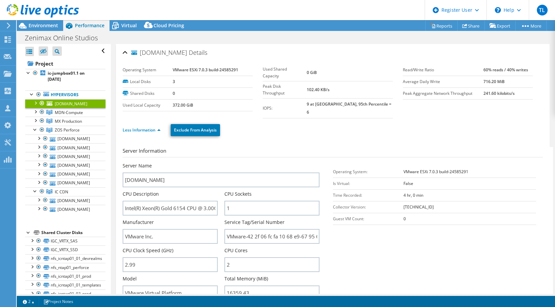
click at [7, 27] on icon at bounding box center [8, 26] width 5 height 6
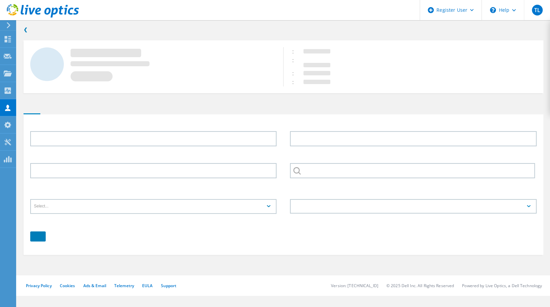
type input "Bill"
type input "[PERSON_NAME]"
type input "ZENIMAX MEDIA"
type input "English"
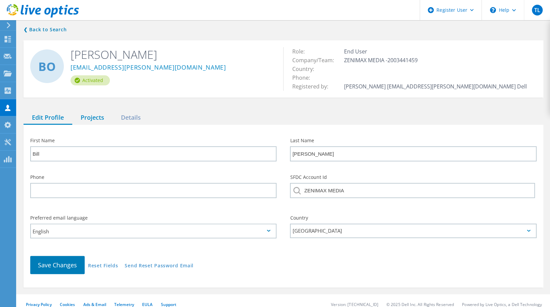
click at [97, 118] on div "Projects" at bounding box center [92, 118] width 40 height 14
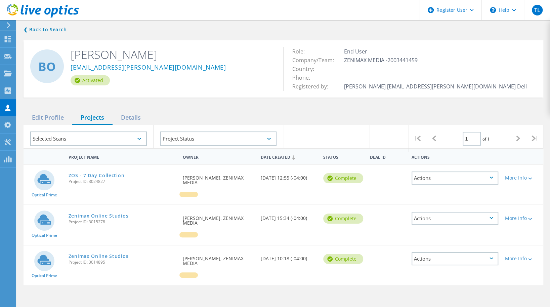
click at [86, 179] on div "ZOS - 7 Day Collection Project ID: 3024827" at bounding box center [122, 178] width 114 height 26
click at [85, 176] on link "ZOS - 7 Day Collection" at bounding box center [97, 175] width 56 height 5
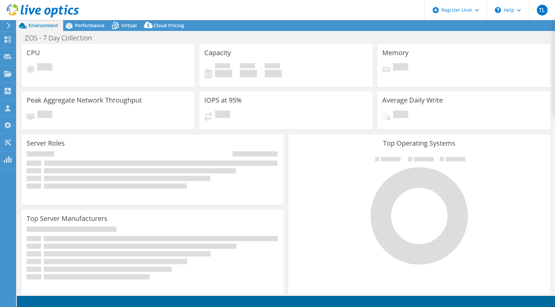
select select "USD"
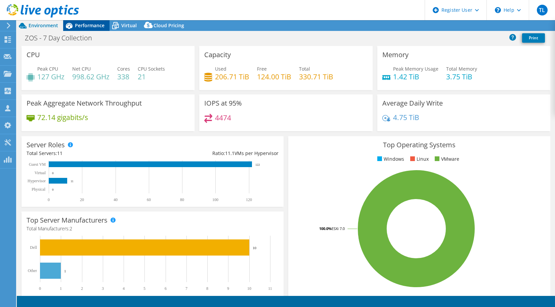
click at [91, 23] on span "Performance" at bounding box center [90, 25] width 30 height 6
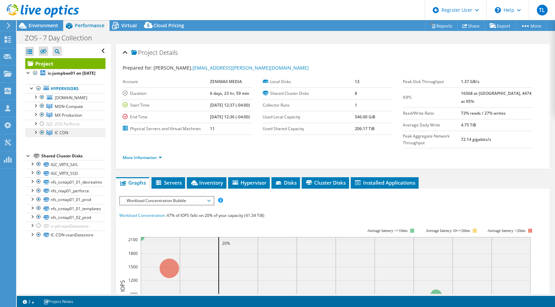
click at [68, 137] on link "IC CDN" at bounding box center [65, 132] width 80 height 9
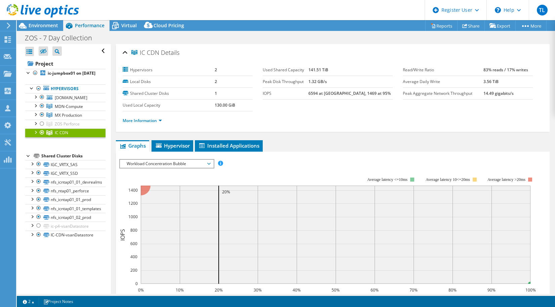
click at [68, 137] on link "IC CDN" at bounding box center [65, 132] width 80 height 9
click at [65, 156] on div "Project ic-jumpbox01 on [DATE] Hypervisors [DOMAIN_NAME] in" at bounding box center [65, 148] width 80 height 181
click at [104, 114] on div "Open All Close All Hide Excluded Nodes Project Tree Filter" at bounding box center [64, 169] width 94 height 250
click at [78, 109] on span "MDN-Compute" at bounding box center [69, 106] width 28 height 6
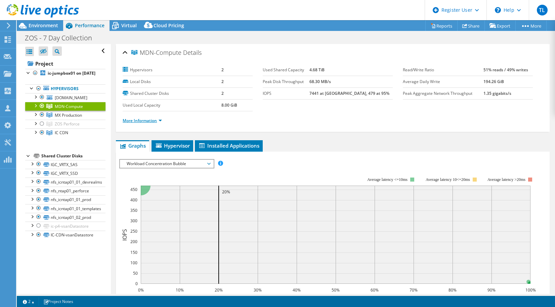
click at [147, 118] on link "More Information" at bounding box center [142, 121] width 39 height 6
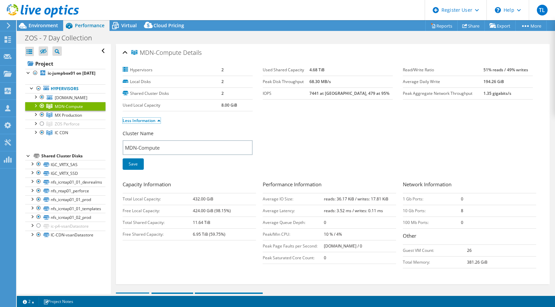
scroll to position [0, 0]
click at [35, 109] on div at bounding box center [35, 105] width 7 height 7
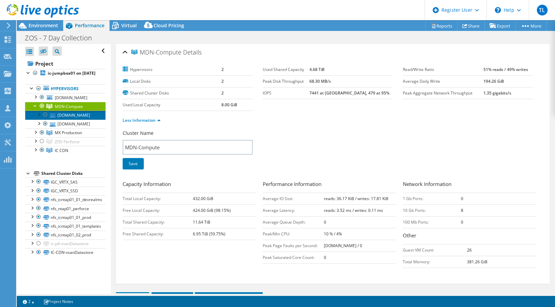
click at [74, 119] on link "[DOMAIN_NAME]" at bounding box center [65, 115] width 80 height 9
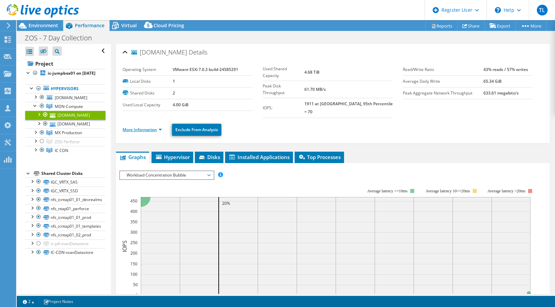
click at [144, 127] on link "More Information" at bounding box center [142, 130] width 39 height 6
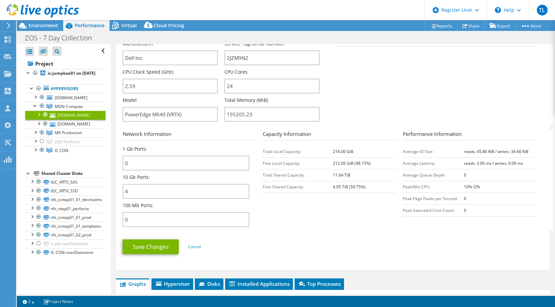
scroll to position [179, 0]
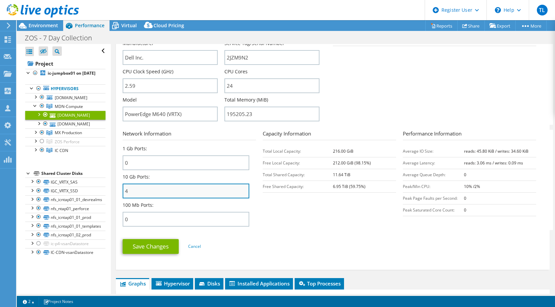
click at [176, 183] on input "4" at bounding box center [186, 190] width 127 height 15
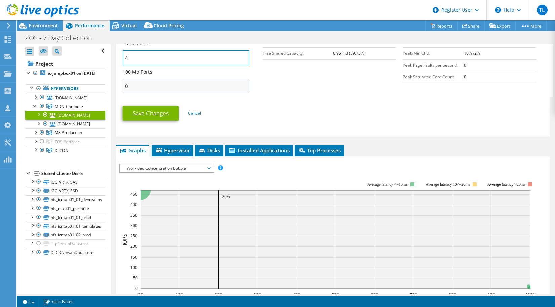
scroll to position [312, 0]
click at [214, 147] on span "Disks" at bounding box center [209, 150] width 22 height 7
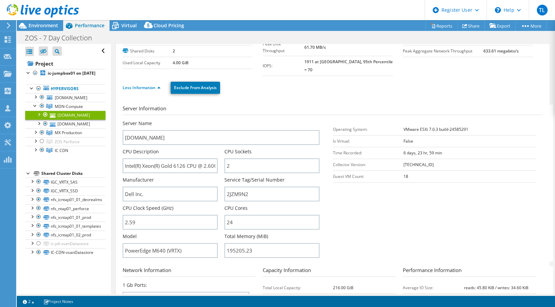
scroll to position [42, 0]
click at [231, 187] on input "2JZM9N2" at bounding box center [271, 194] width 95 height 15
click at [73, 109] on span "MDN-Compute" at bounding box center [69, 106] width 28 height 6
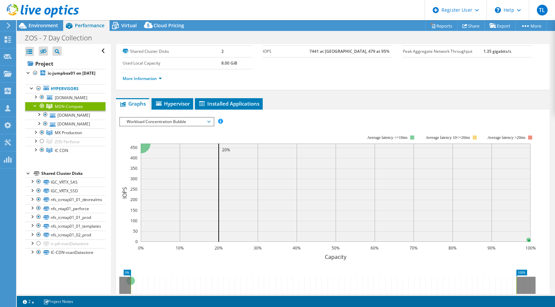
click at [149, 75] on li "More Information" at bounding box center [144, 78] width 43 height 7
click at [147, 79] on link "More Information" at bounding box center [142, 79] width 39 height 6
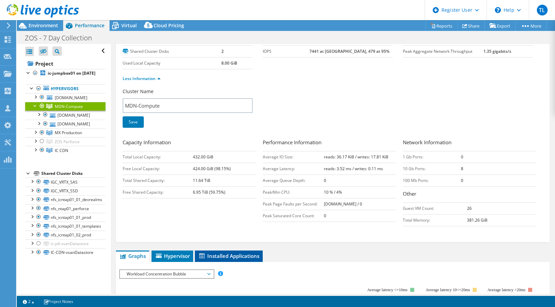
click at [238, 253] on span "Installed Applications" at bounding box center [228, 255] width 61 height 7
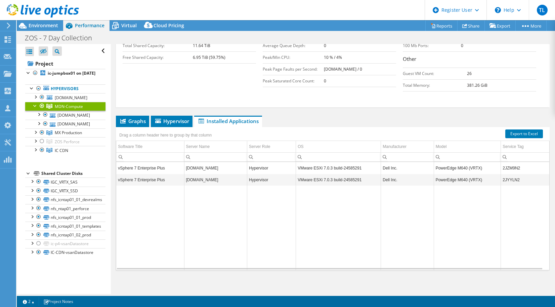
scroll to position [176, 0]
click at [63, 135] on span "MX Production" at bounding box center [68, 133] width 27 height 6
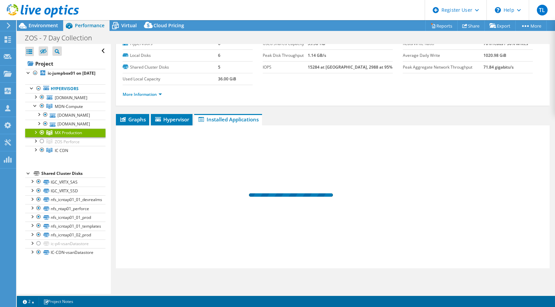
scroll to position [25, 0]
